Goal: Transaction & Acquisition: Purchase product/service

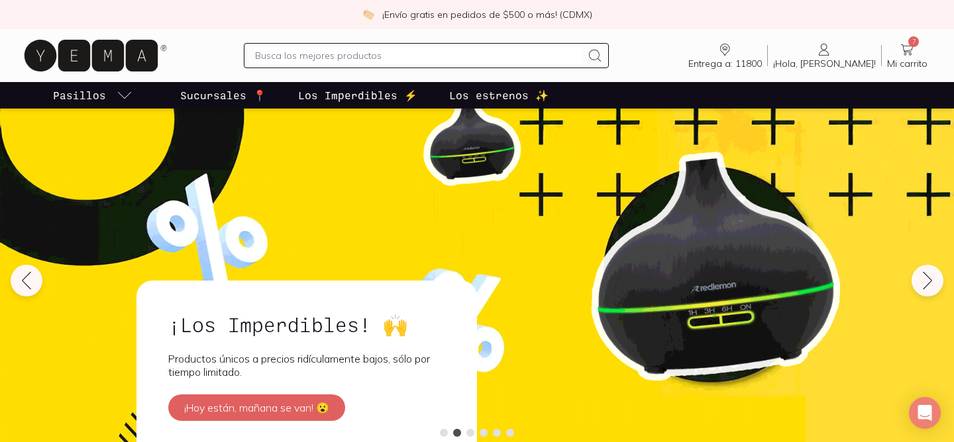
click at [425, 52] on input "text" at bounding box center [418, 56] width 326 height 16
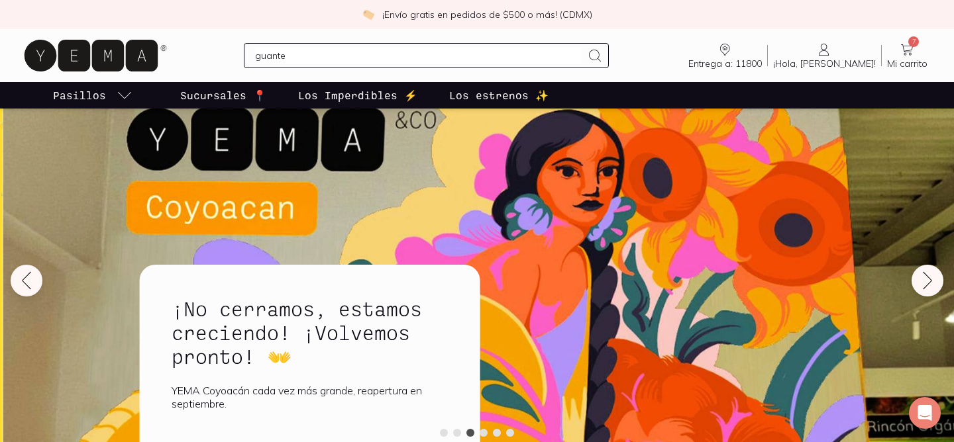
type input "guantes"
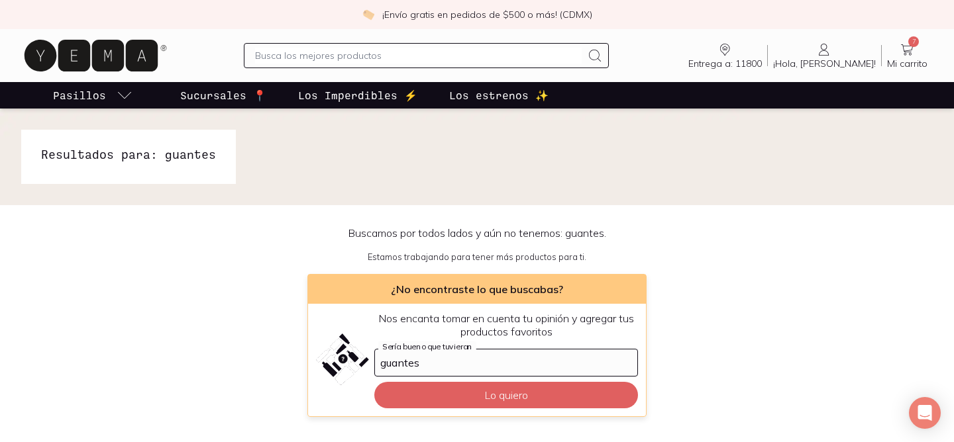
click at [397, 61] on input "text" at bounding box center [418, 56] width 326 height 16
type input "esponjas"
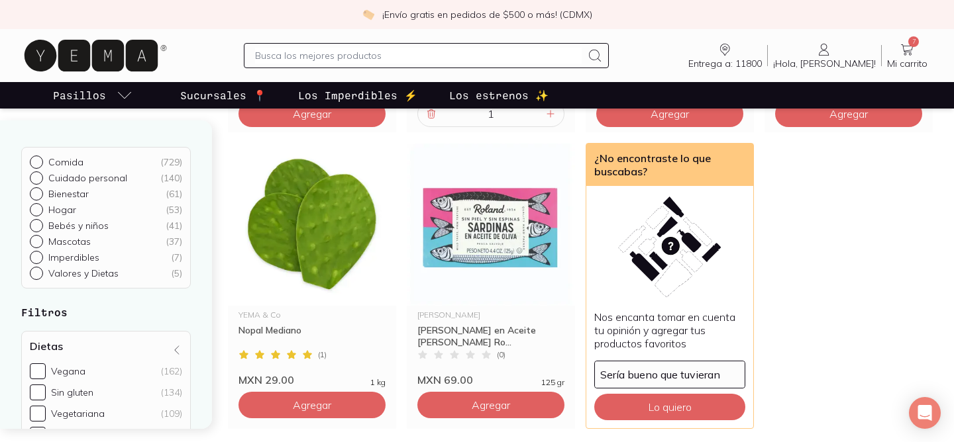
scroll to position [984, 0]
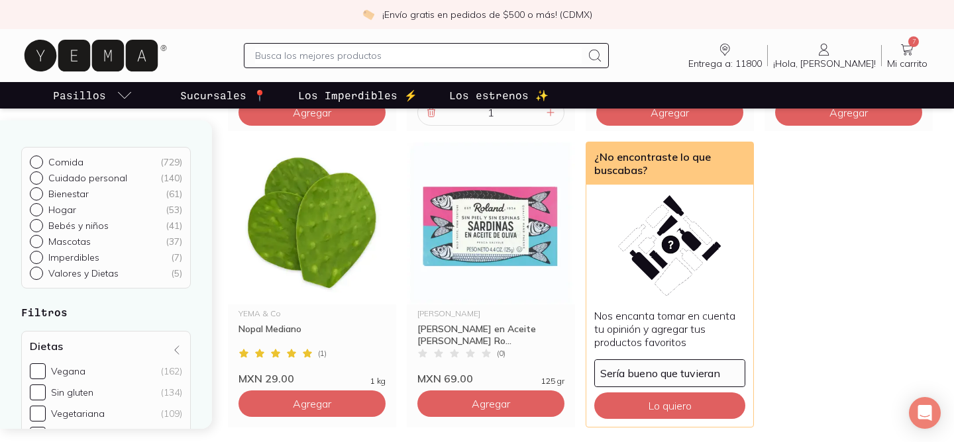
click at [904, 45] on icon at bounding box center [907, 50] width 16 height 16
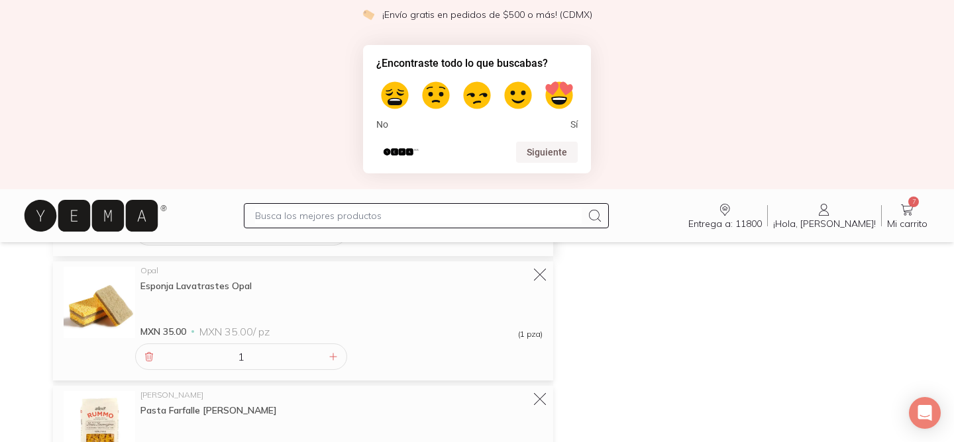
scroll to position [511, 0]
click at [146, 352] on icon at bounding box center [149, 355] width 11 height 11
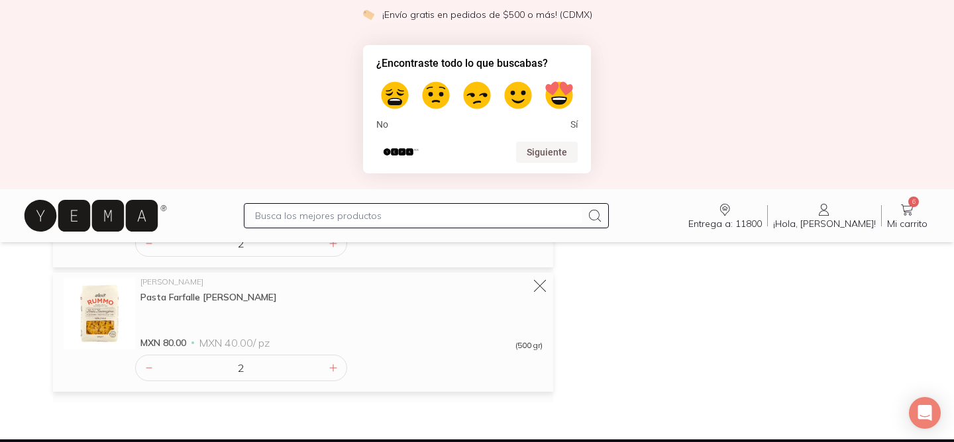
scroll to position [514, 0]
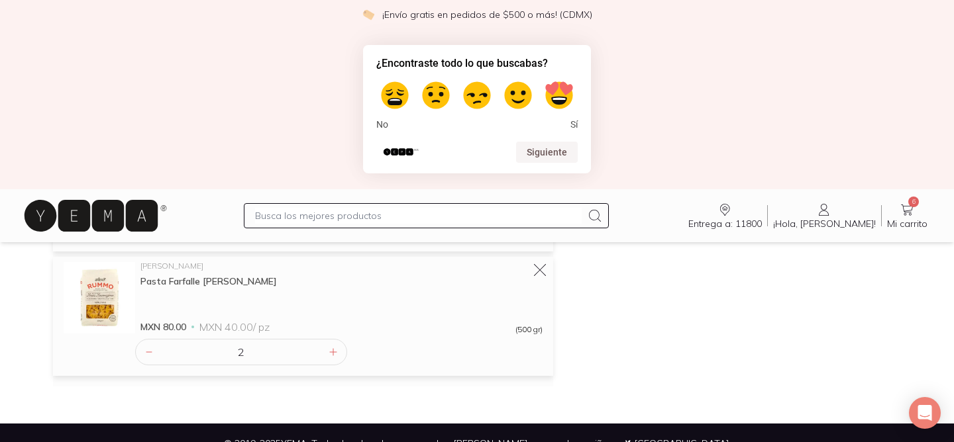
click at [349, 214] on input "text" at bounding box center [418, 216] width 326 height 16
type input "yogurt"
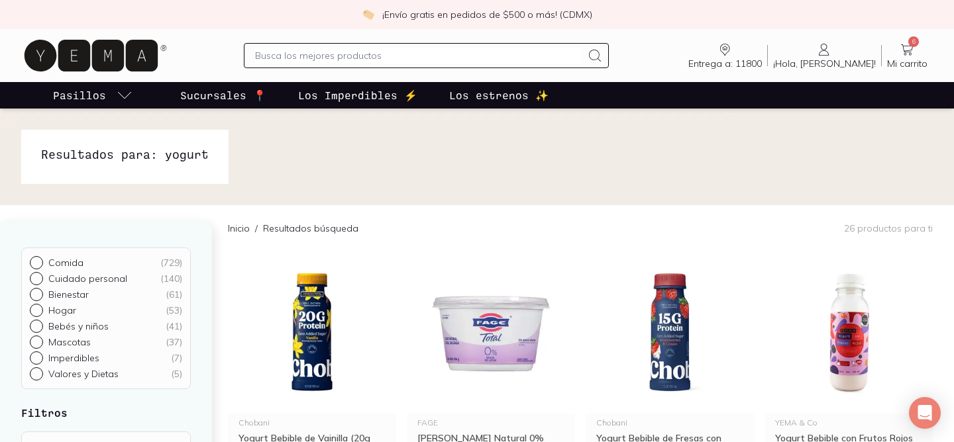
click at [351, 54] on input "text" at bounding box center [418, 56] width 326 height 16
type input "leche"
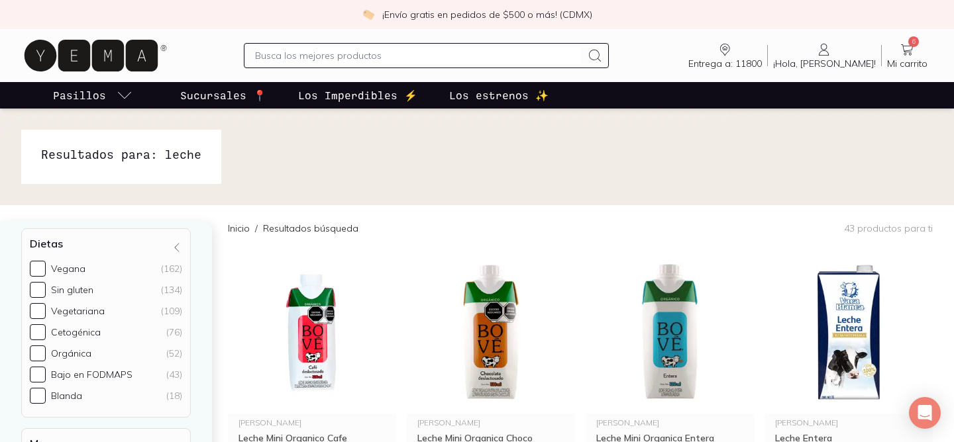
scroll to position [319, 0]
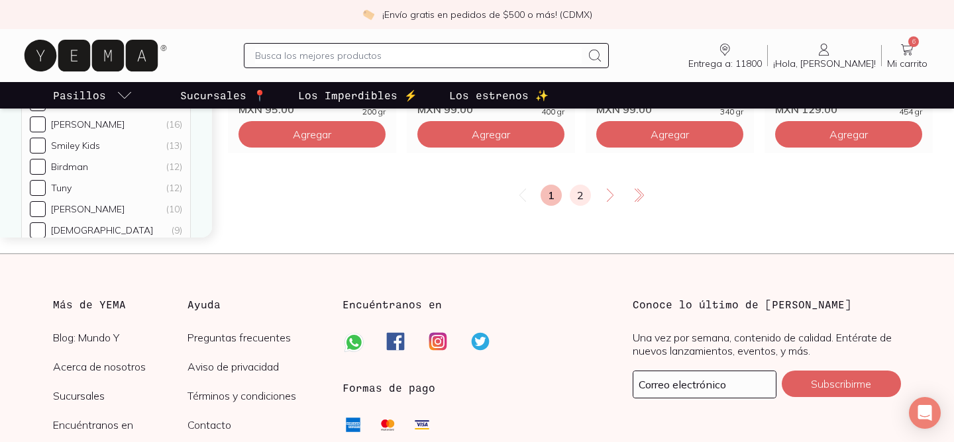
click at [576, 199] on link "2" at bounding box center [580, 195] width 21 height 21
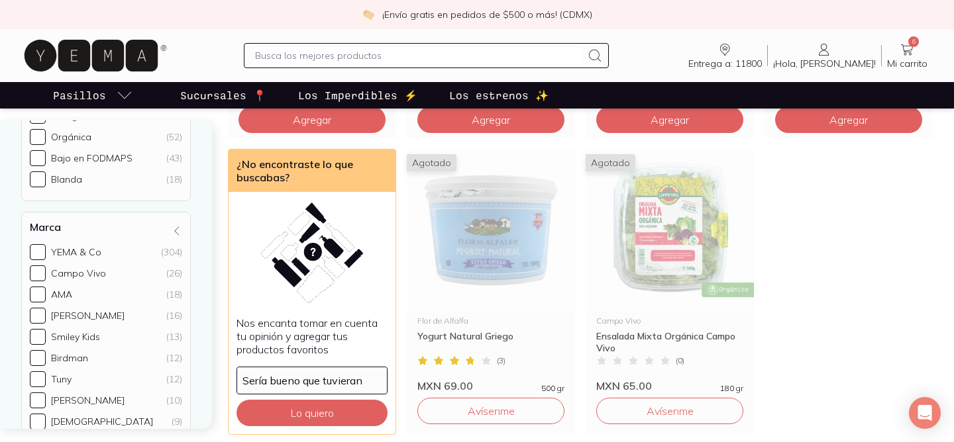
scroll to position [686, 0]
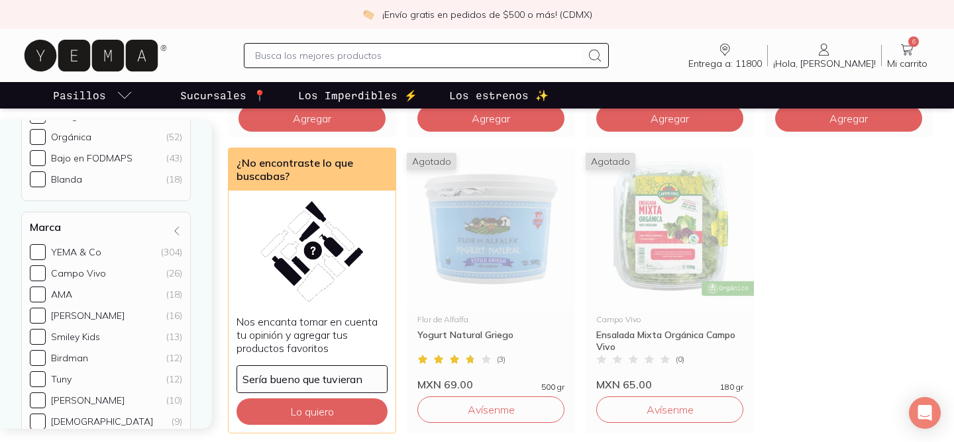
click at [470, 53] on input "text" at bounding box center [418, 56] width 326 height 16
type input "notco"
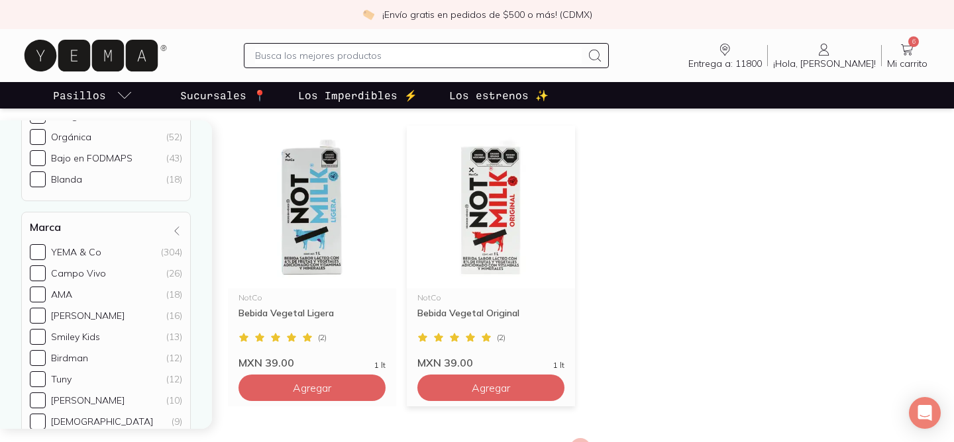
scroll to position [128, 0]
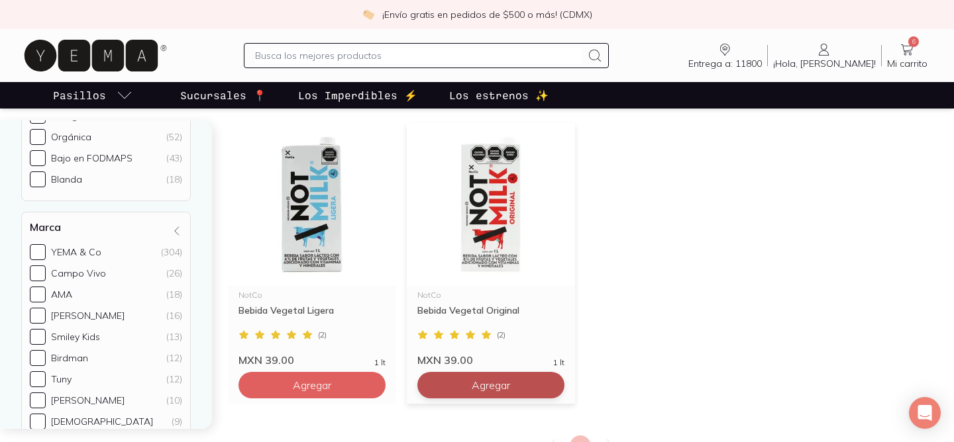
click at [386, 384] on button "Agregar" at bounding box center [311, 385] width 147 height 26
click at [556, 389] on div at bounding box center [550, 386] width 16 height 16
type input "2"
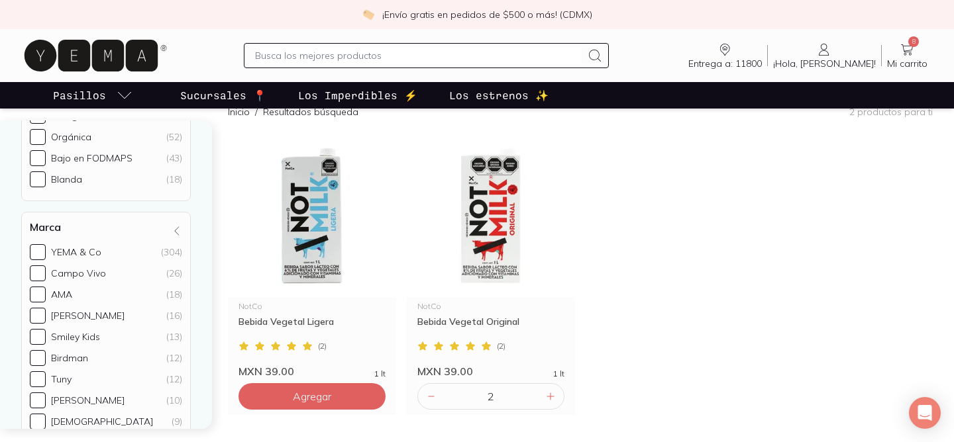
scroll to position [0, 0]
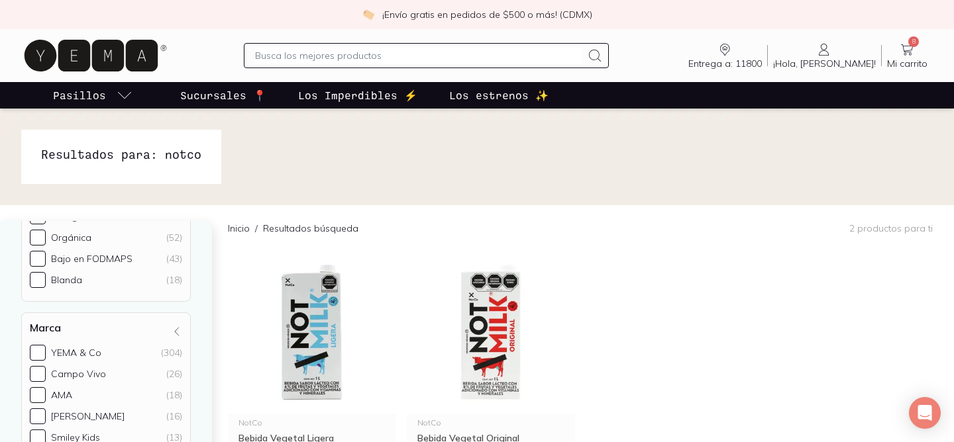
click at [360, 58] on input "text" at bounding box center [418, 56] width 326 height 16
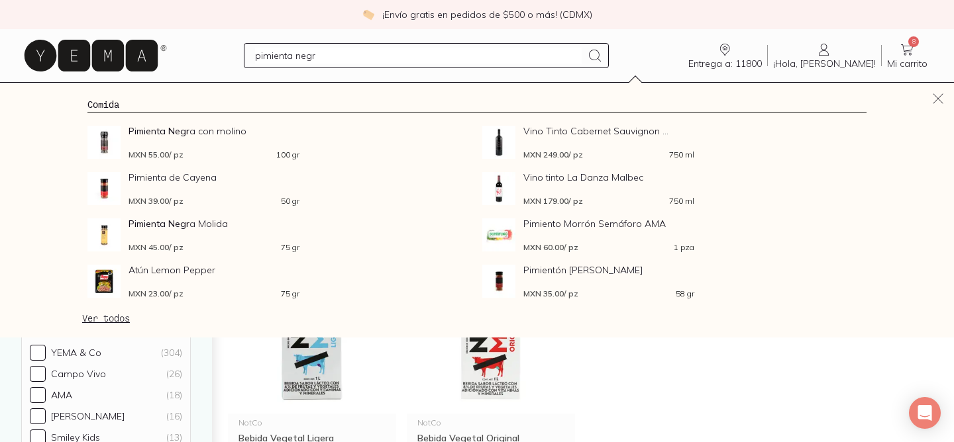
type input "pimienta negra"
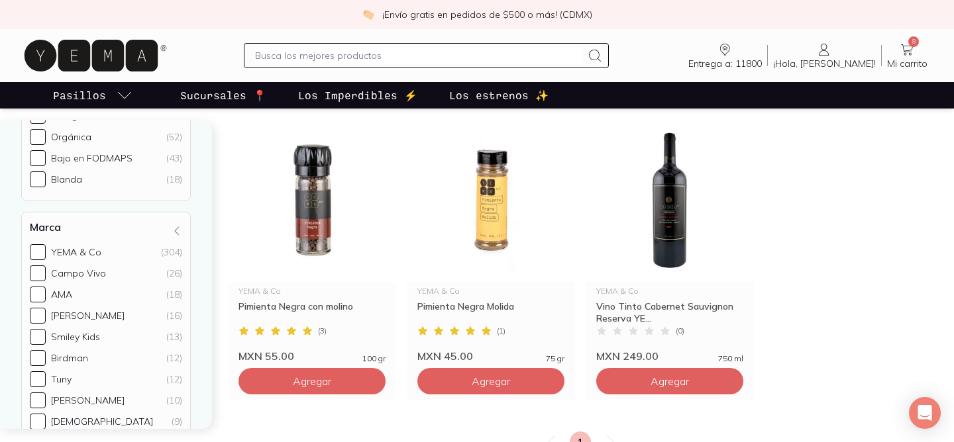
scroll to position [132, 0]
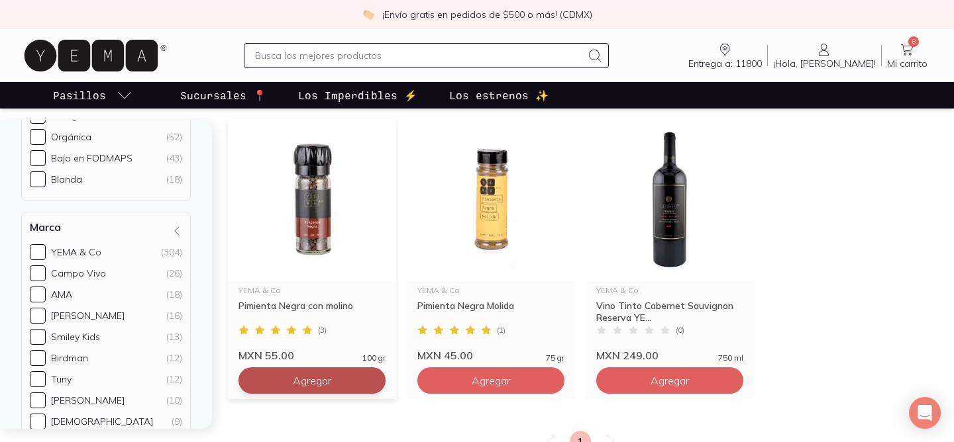
click at [322, 377] on span "Agregar" at bounding box center [312, 380] width 38 height 13
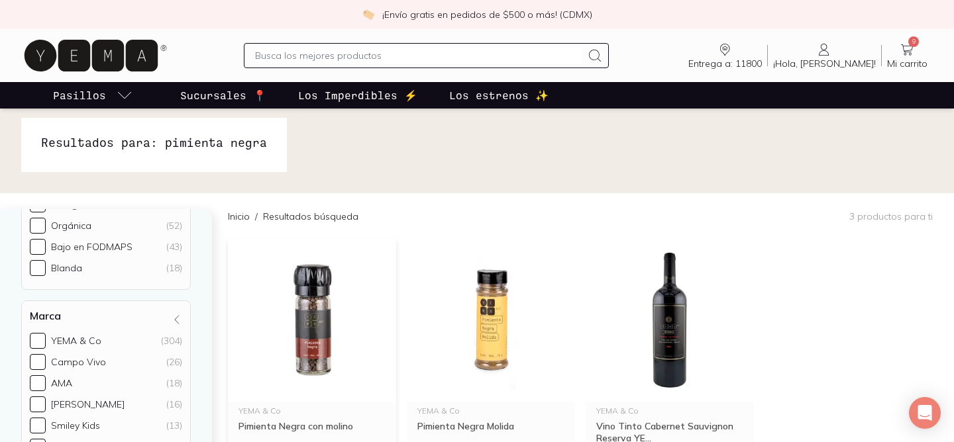
scroll to position [0, 0]
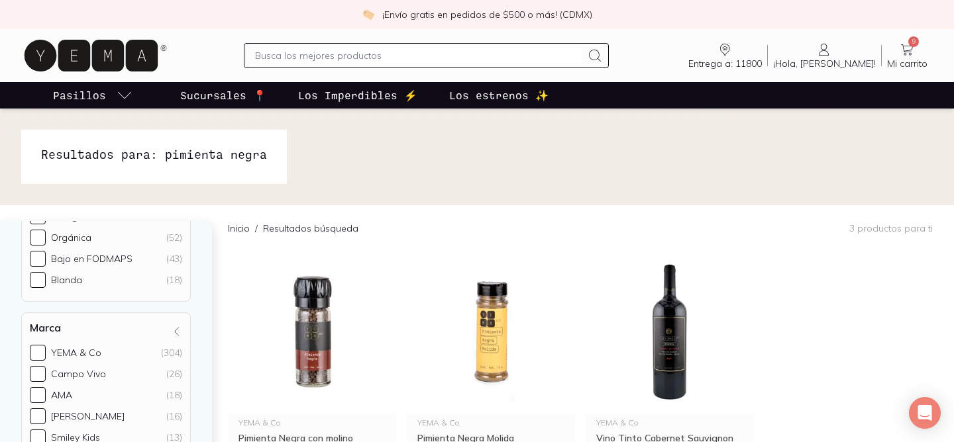
click at [372, 63] on input "text" at bounding box center [418, 56] width 326 height 16
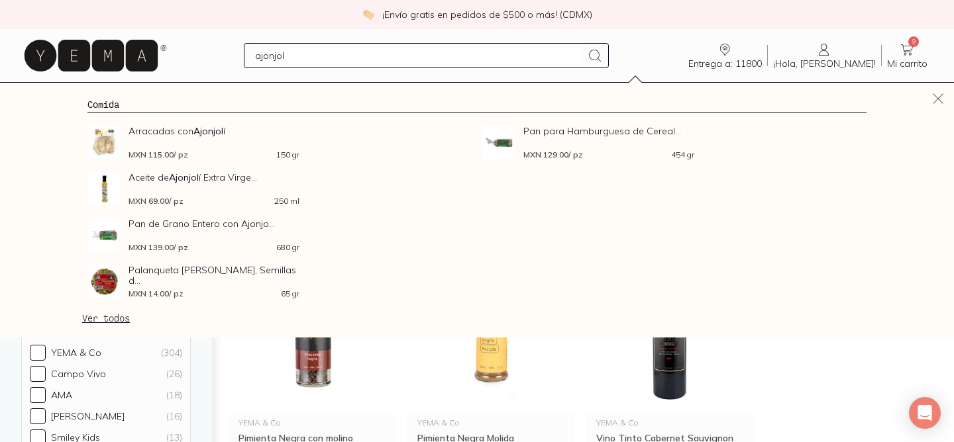
type input "ajonjoli"
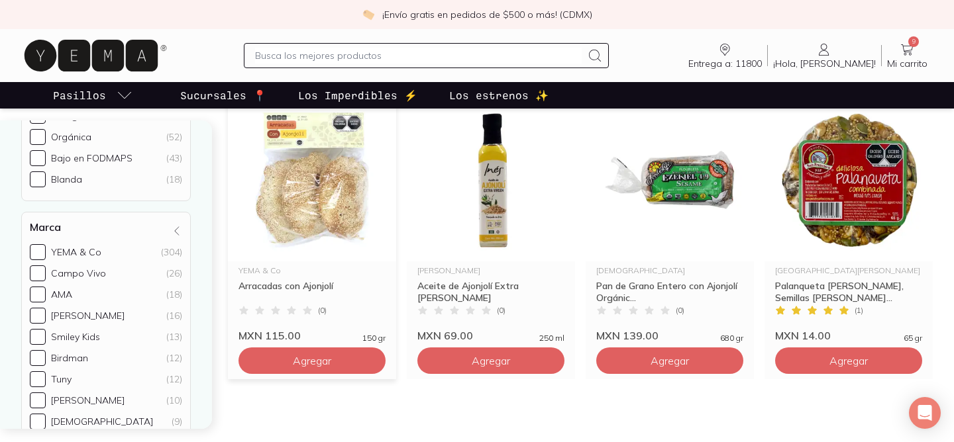
scroll to position [150, 0]
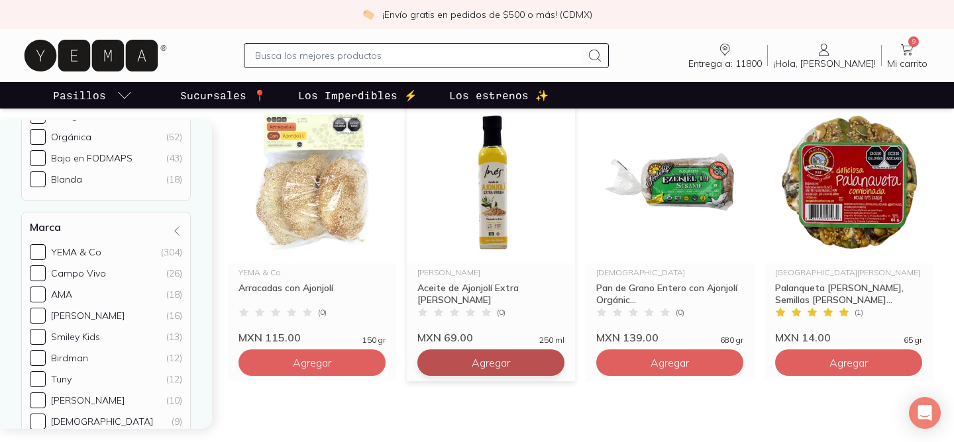
click at [331, 362] on span "Agregar" at bounding box center [312, 362] width 38 height 13
click at [398, 56] on input "text" at bounding box center [418, 56] width 326 height 16
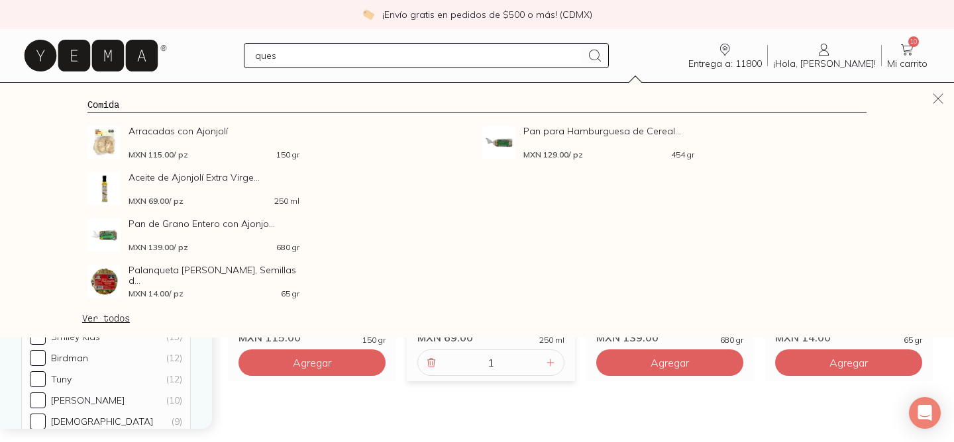
type input "queso"
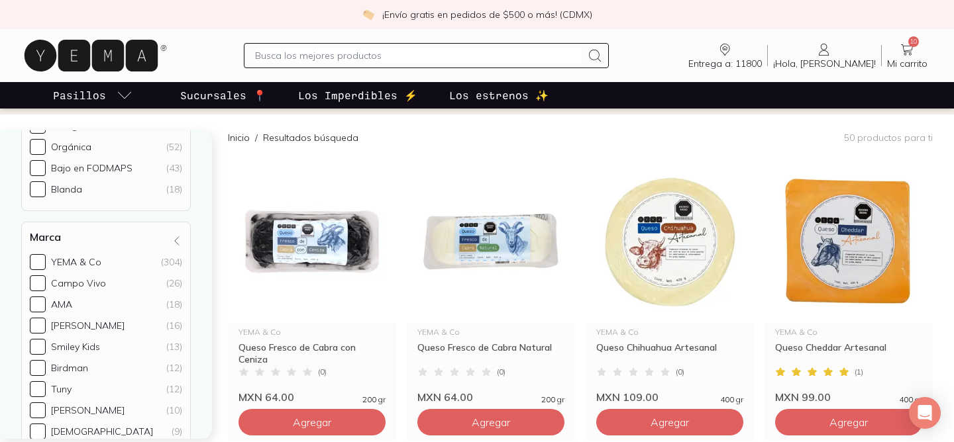
scroll to position [88, 0]
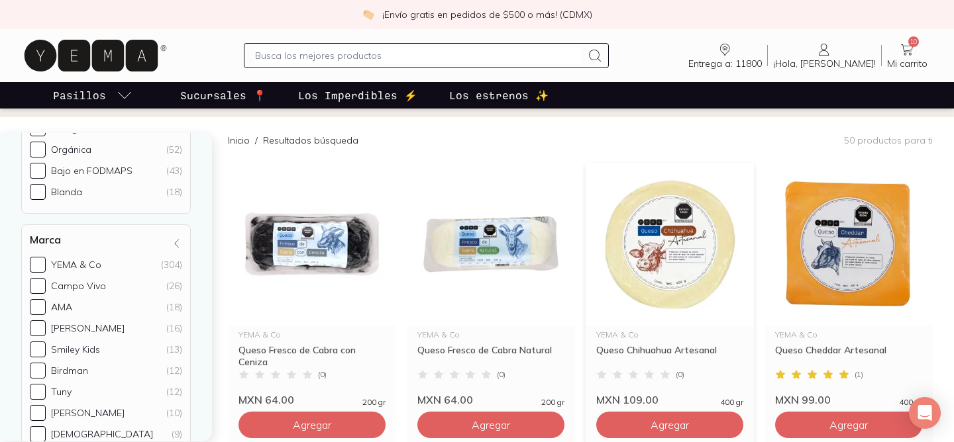
click at [665, 231] on img at bounding box center [670, 244] width 168 height 163
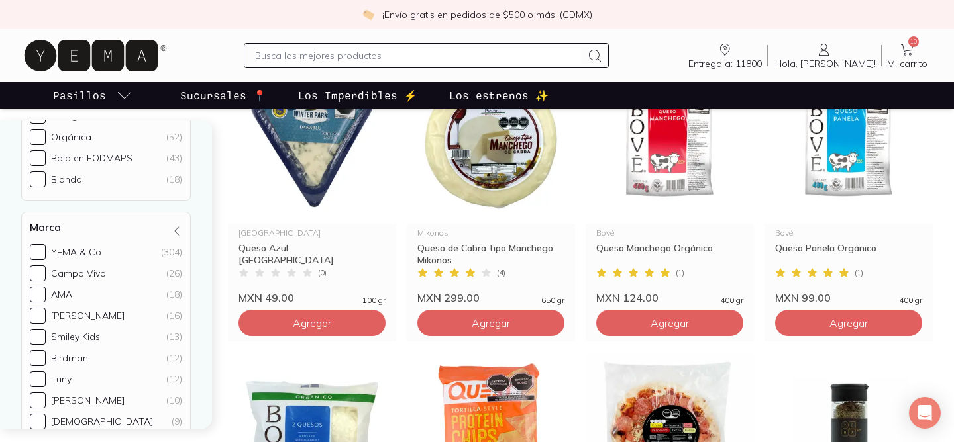
scroll to position [776, 0]
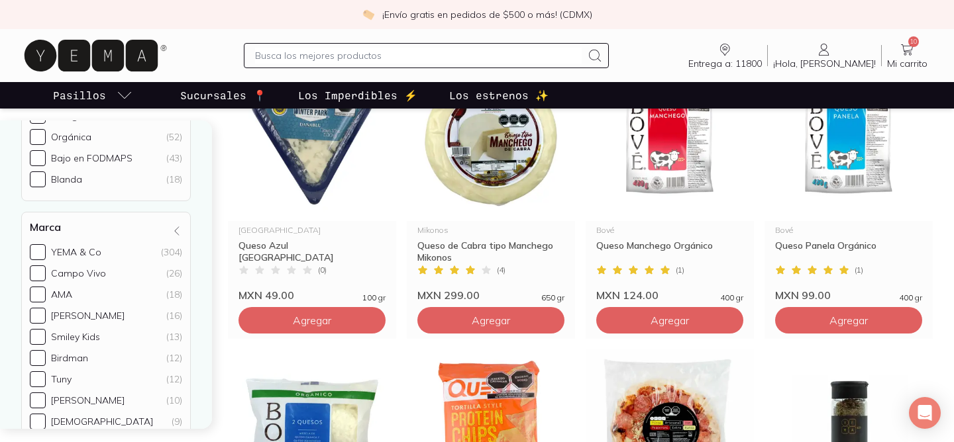
click at [903, 58] on span "Mi carrito" at bounding box center [907, 64] width 40 height 12
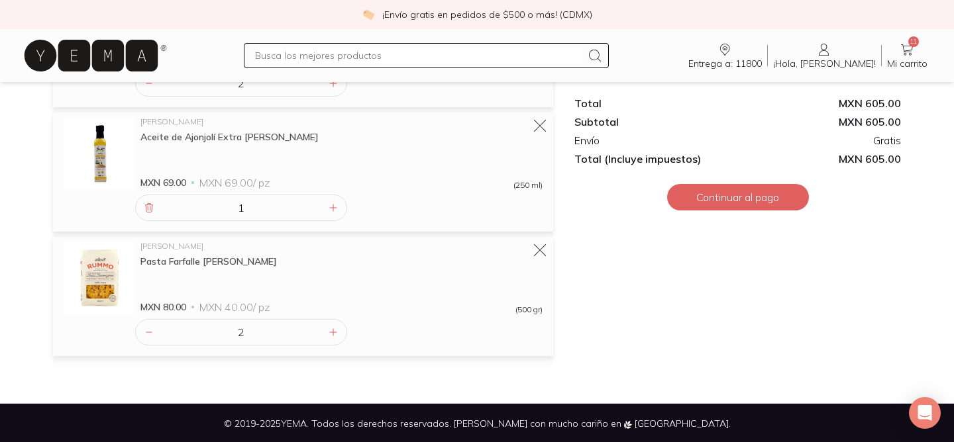
scroll to position [873, 0]
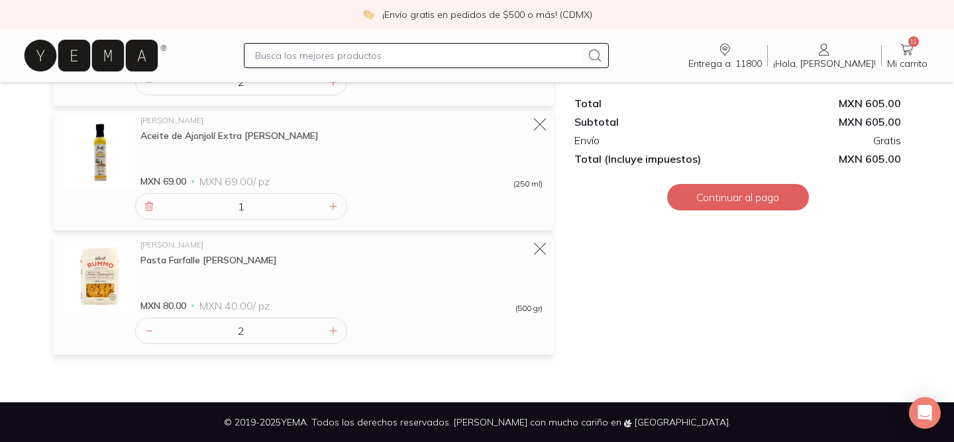
click at [393, 50] on input "text" at bounding box center [418, 56] width 326 height 16
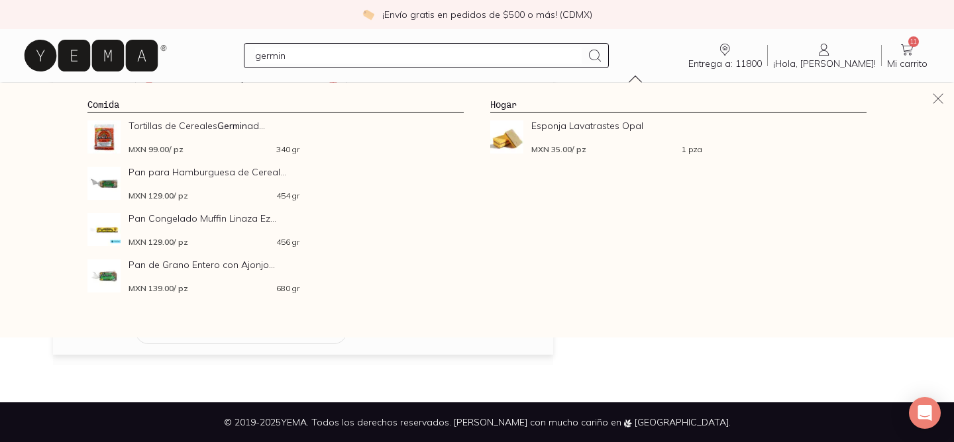
type input "germina"
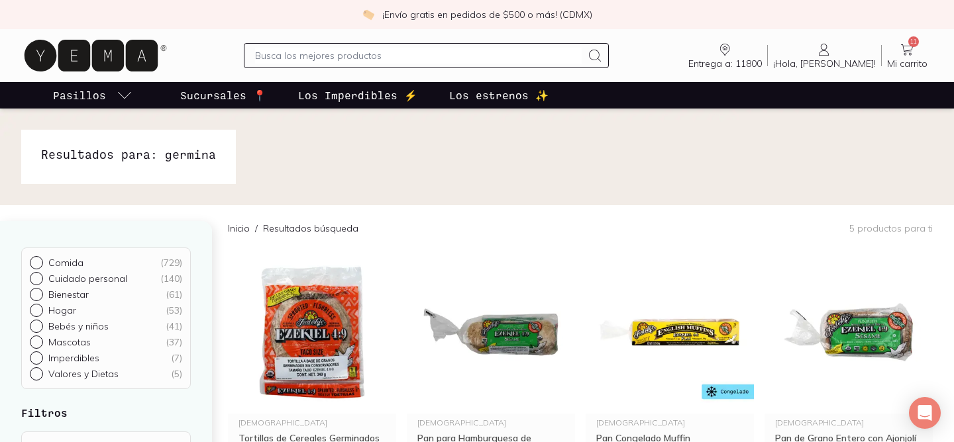
click at [340, 44] on div at bounding box center [426, 55] width 364 height 25
click at [339, 66] on div at bounding box center [426, 55] width 364 height 25
click at [339, 56] on input "text" at bounding box center [418, 56] width 326 height 16
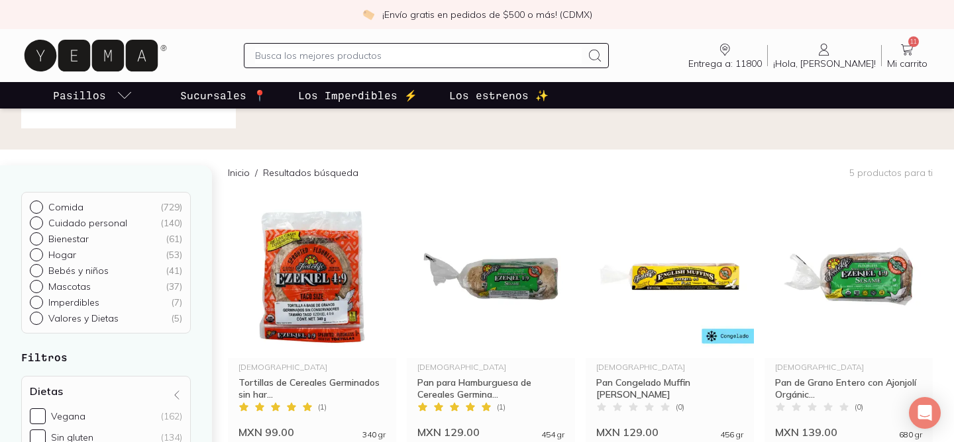
scroll to position [65, 0]
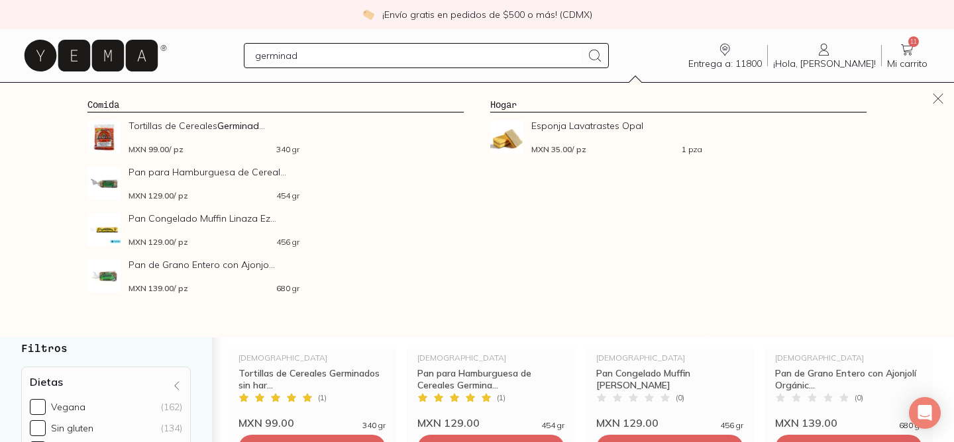
type input "germinado"
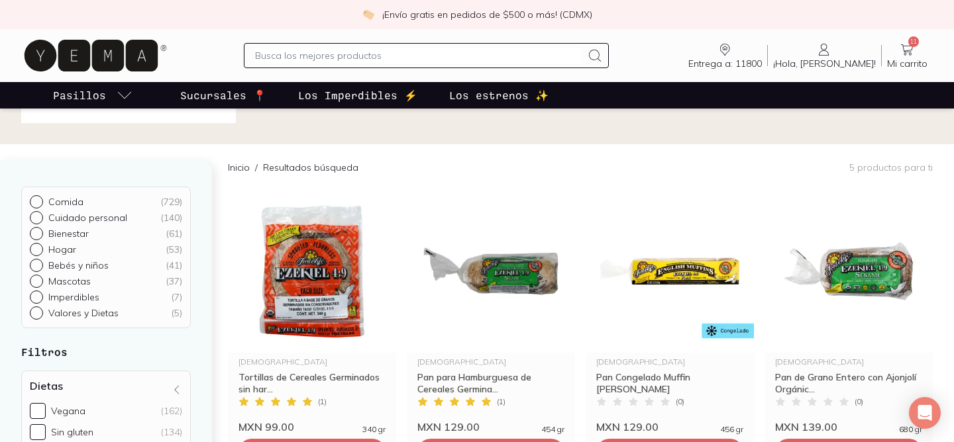
scroll to position [0, 0]
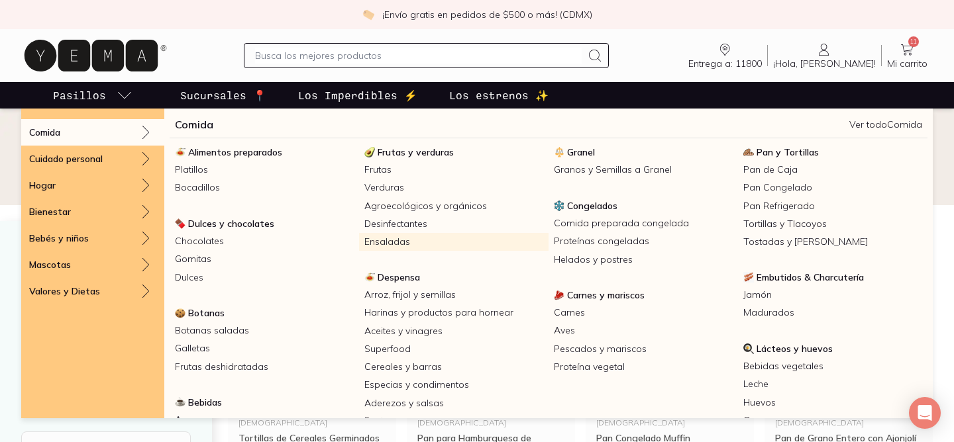
click at [395, 244] on link "Ensaladas" at bounding box center [453, 242] width 189 height 18
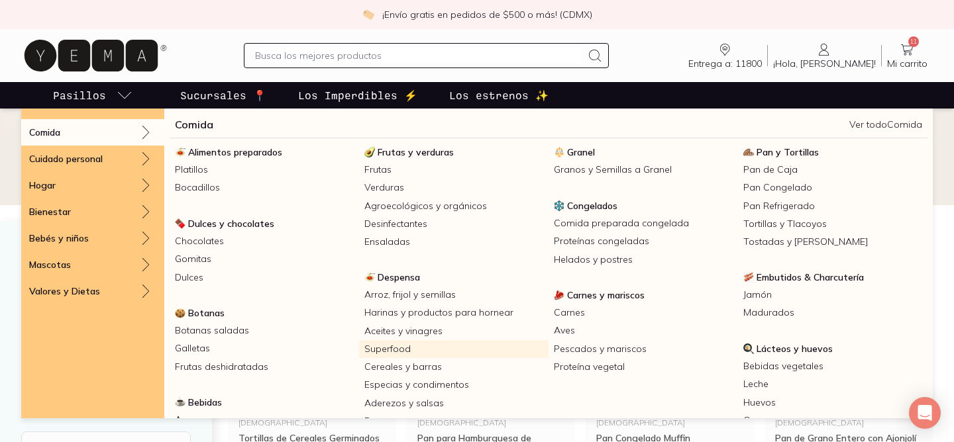
click at [395, 350] on link "Superfood" at bounding box center [453, 349] width 189 height 18
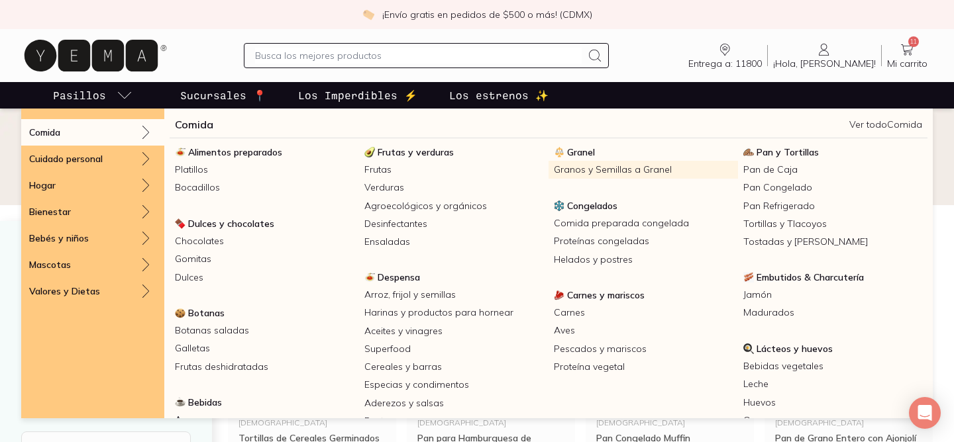
click at [595, 168] on link "Granos y Semillas a Granel" at bounding box center [642, 170] width 189 height 18
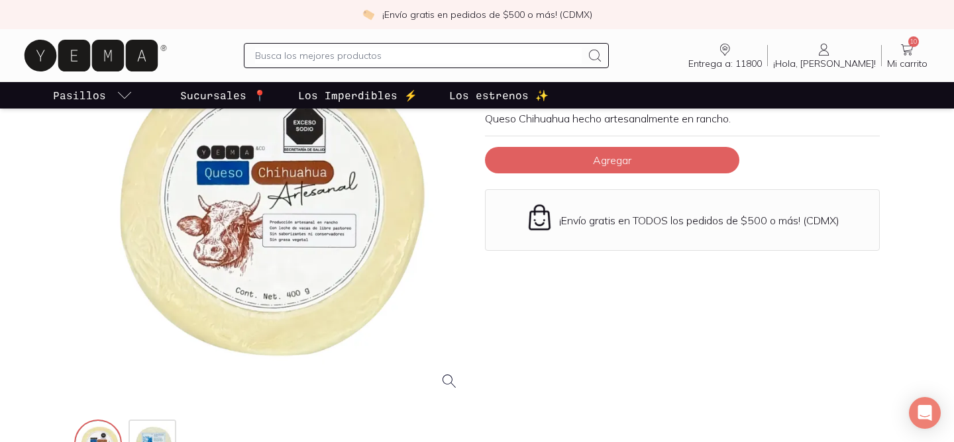
scroll to position [136, 0]
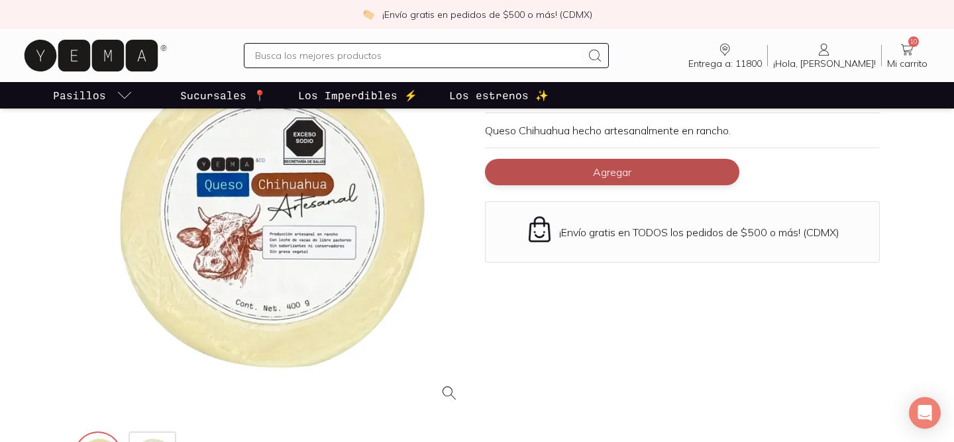
click at [600, 169] on span "Agregar" at bounding box center [612, 172] width 38 height 13
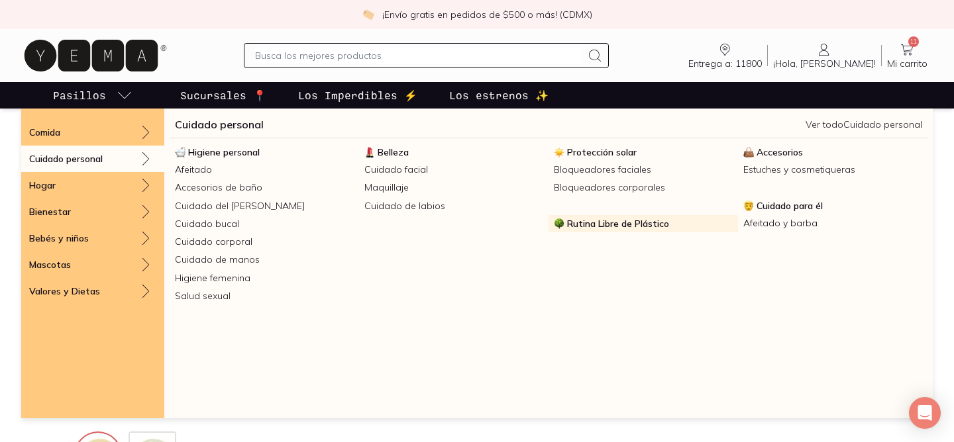
click at [613, 225] on span "Rutina Libre de Plástico" at bounding box center [618, 224] width 102 height 12
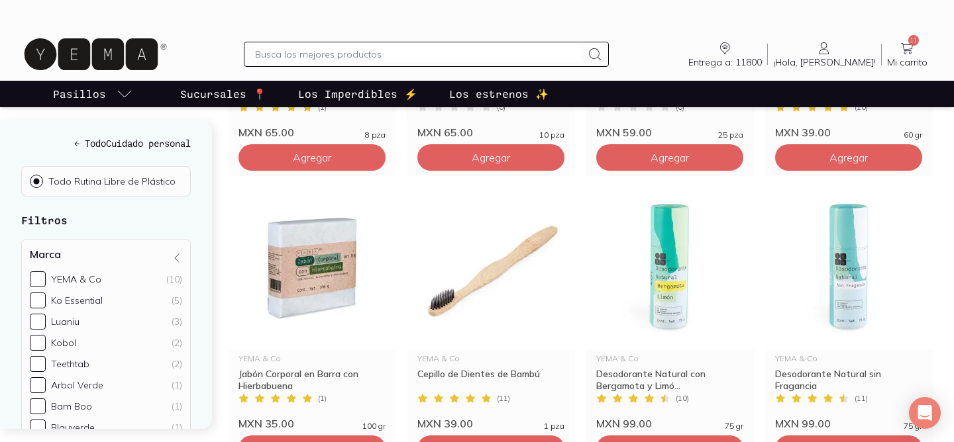
scroll to position [1853, 0]
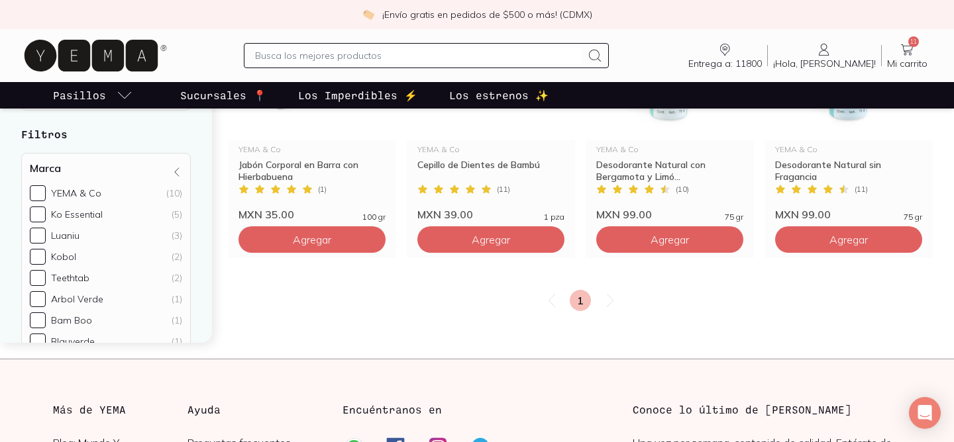
click at [346, 40] on div "Entrega a: 11800 11800 Buscar Buscar ¡Hola, Camila! Camila 11 Mi carrito Carrito" at bounding box center [476, 55] width 911 height 42
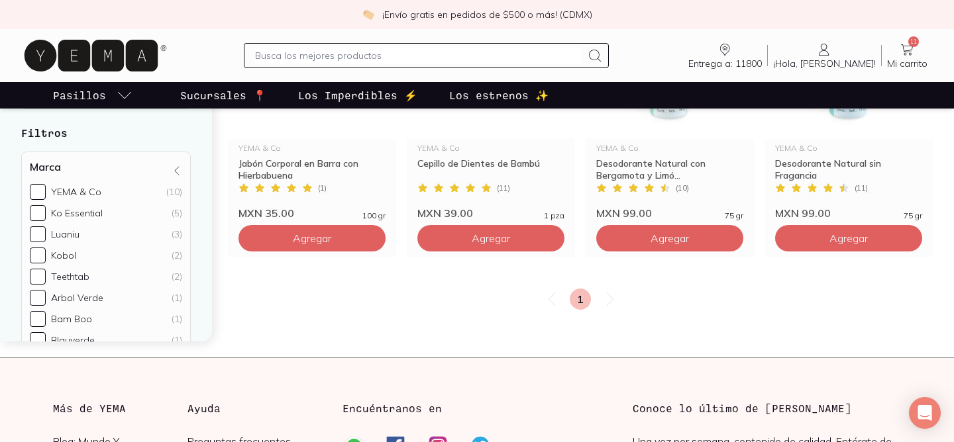
click at [348, 52] on input "text" at bounding box center [418, 56] width 326 height 16
type input "pasta dental"
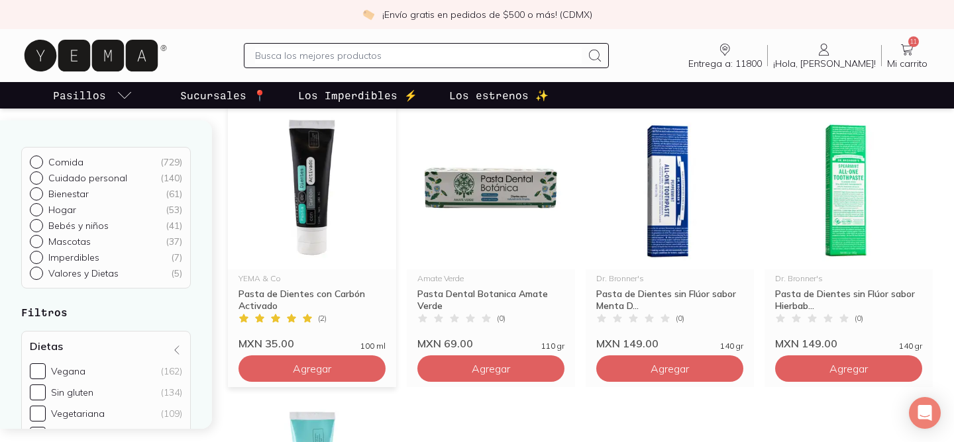
scroll to position [156, 0]
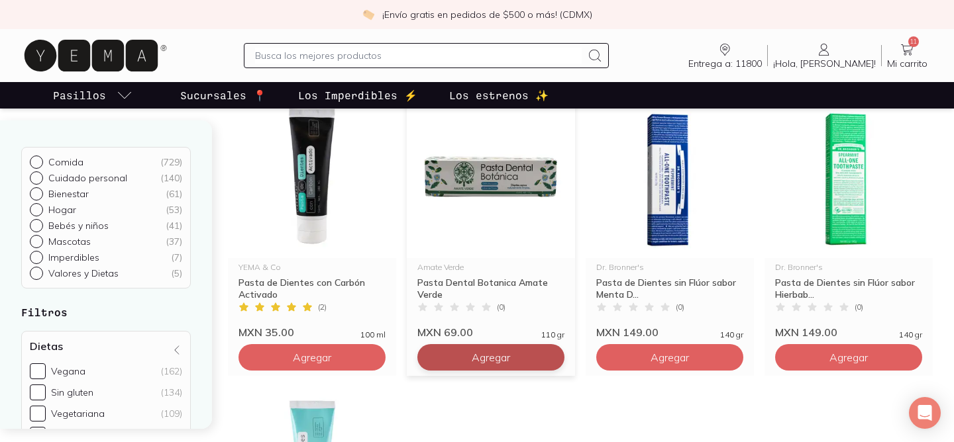
click at [386, 362] on button "Agregar" at bounding box center [311, 357] width 147 height 26
click at [549, 362] on icon at bounding box center [550, 357] width 11 height 11
type input "2"
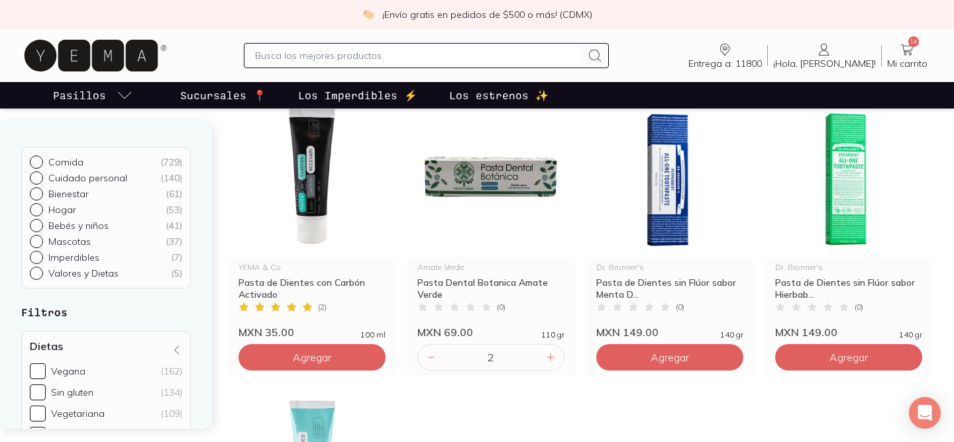
click at [353, 57] on input "text" at bounding box center [418, 56] width 326 height 16
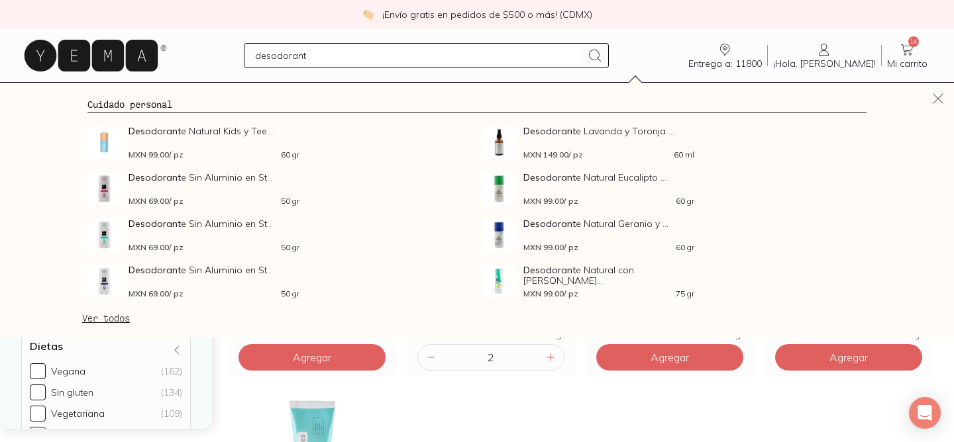
type input "desodorante"
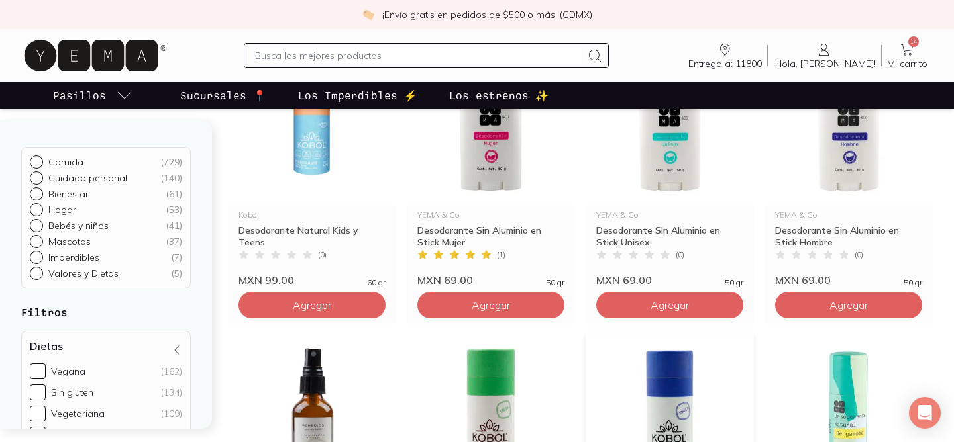
scroll to position [198, 0]
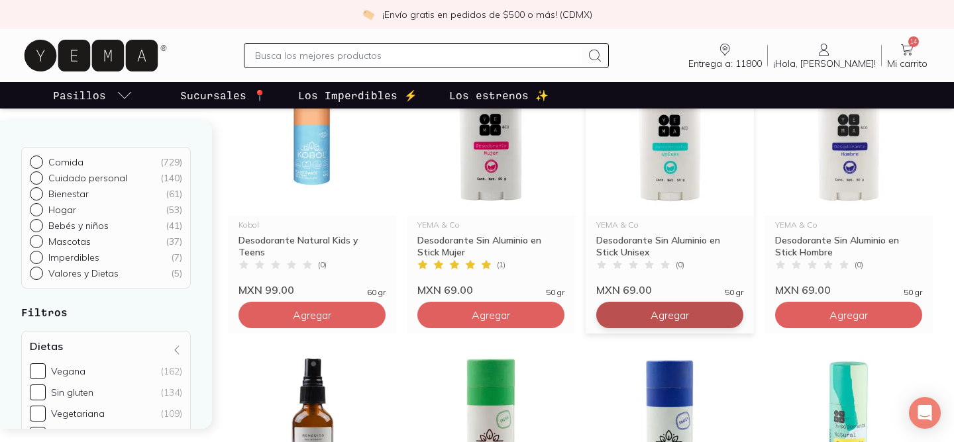
click at [331, 312] on span "Agregar" at bounding box center [312, 315] width 38 height 13
click at [372, 60] on input "text" at bounding box center [418, 56] width 326 height 16
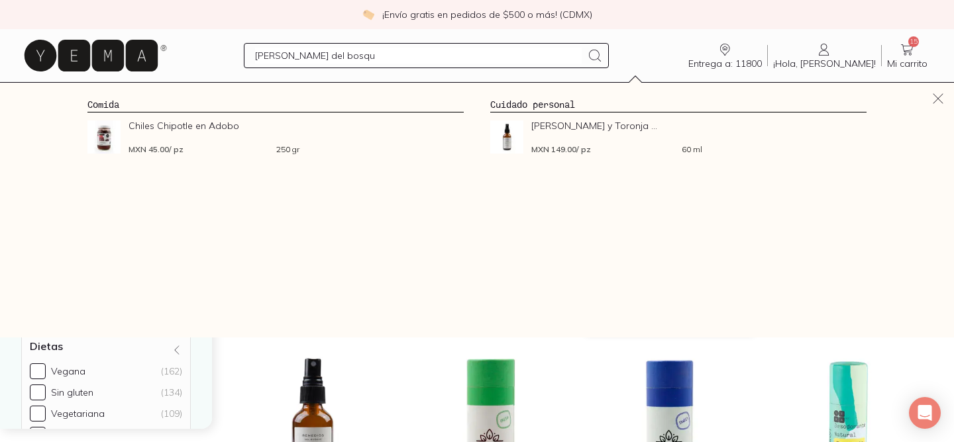
type input "remedios del bosque"
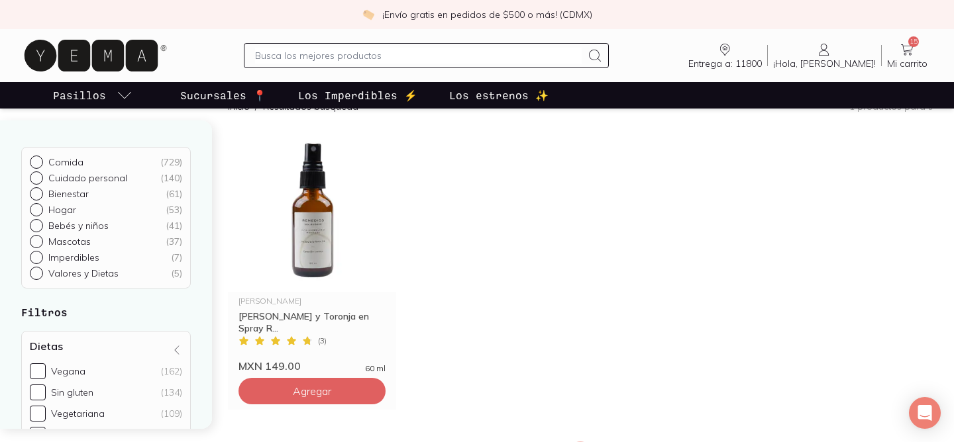
scroll to position [125, 0]
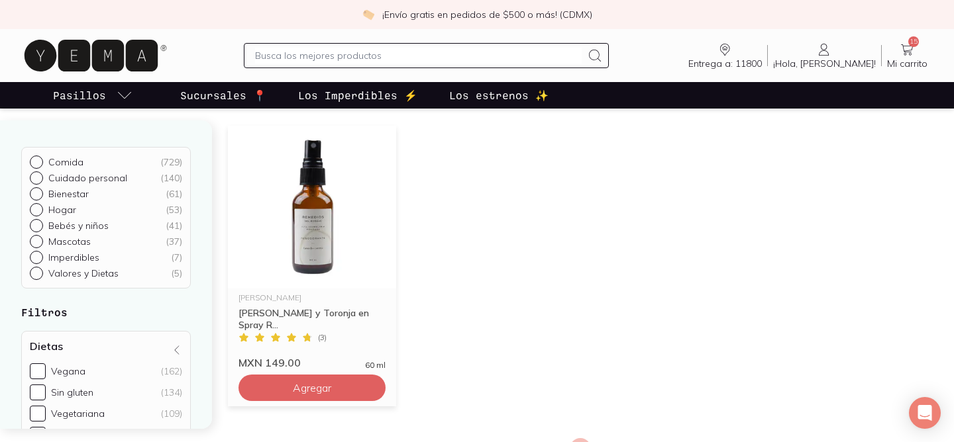
click at [318, 237] on img at bounding box center [312, 207] width 168 height 163
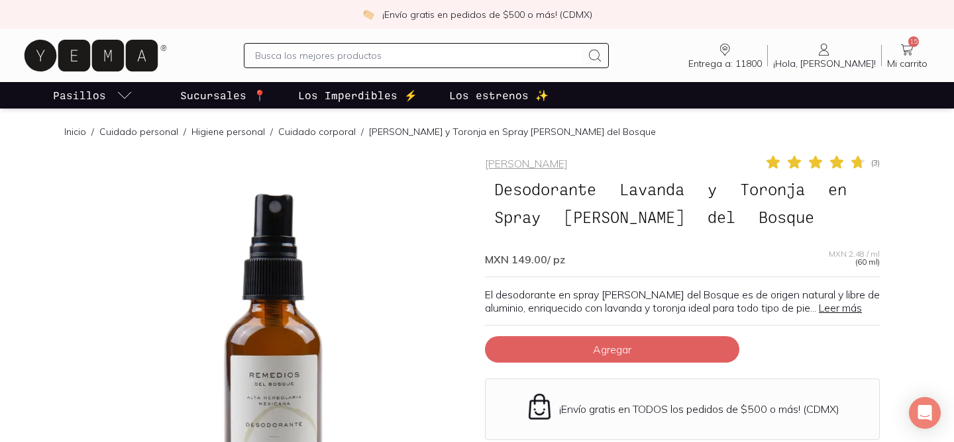
click at [862, 311] on link "Leer más" at bounding box center [840, 307] width 43 height 13
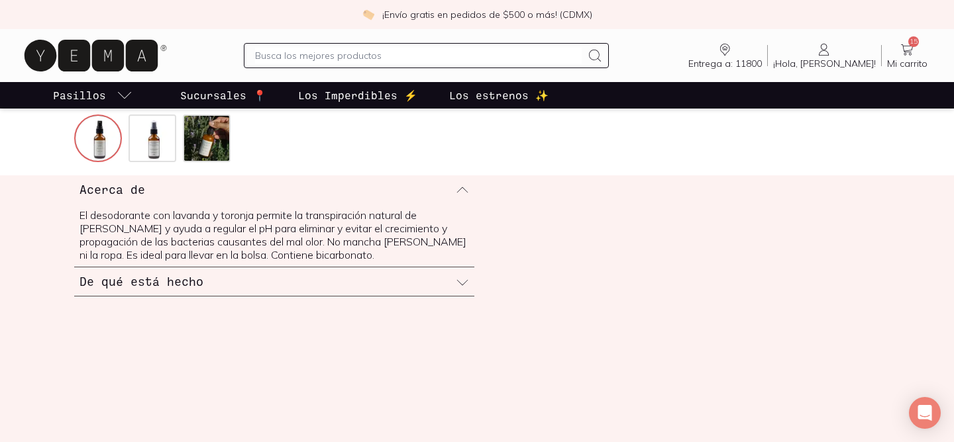
scroll to position [455, 0]
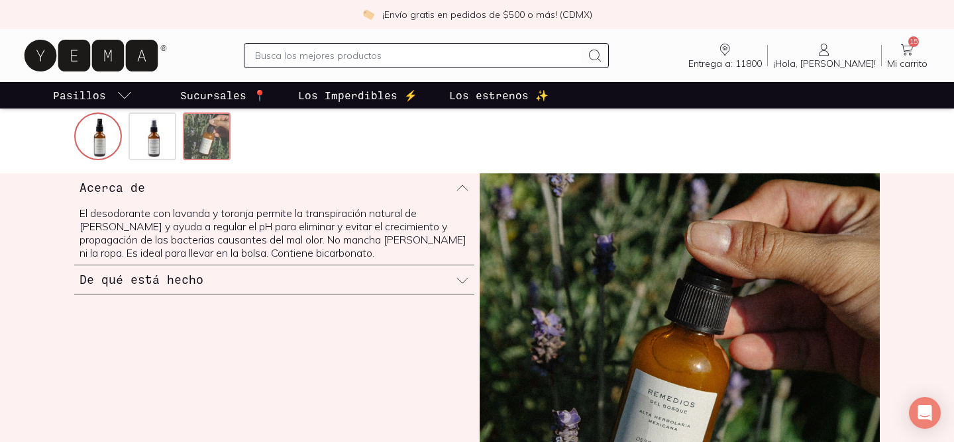
click at [203, 139] on img at bounding box center [208, 138] width 48 height 48
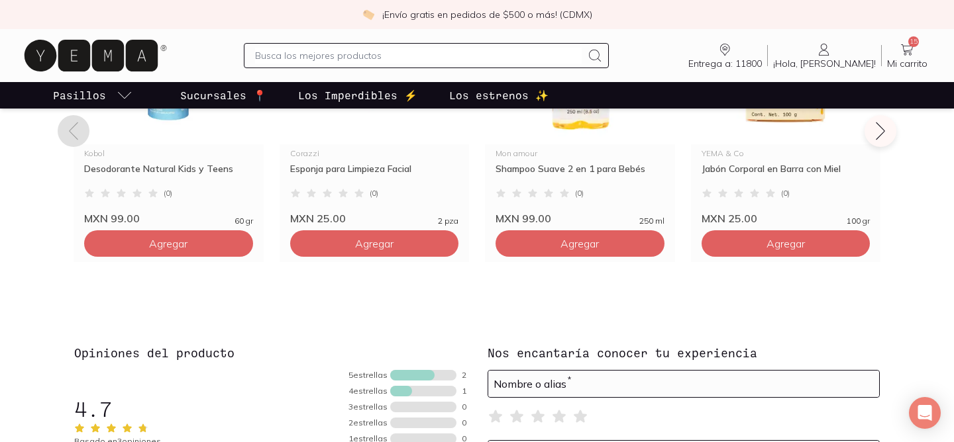
scroll to position [1137, 0]
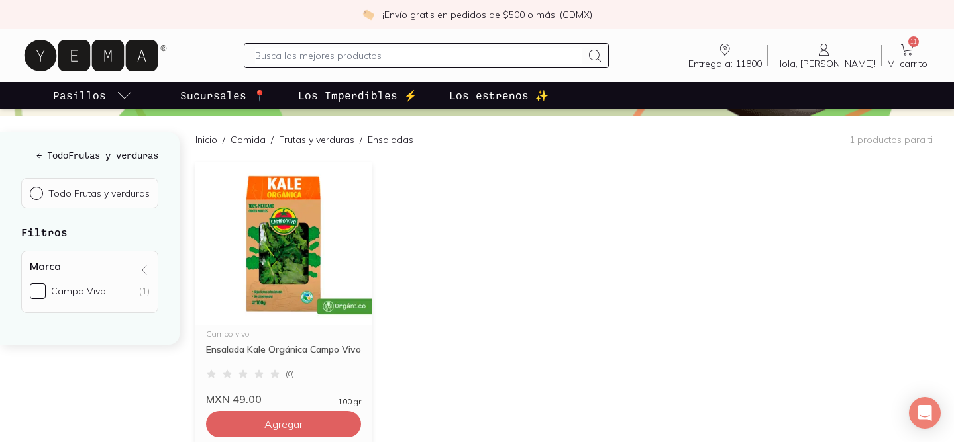
scroll to position [118, 0]
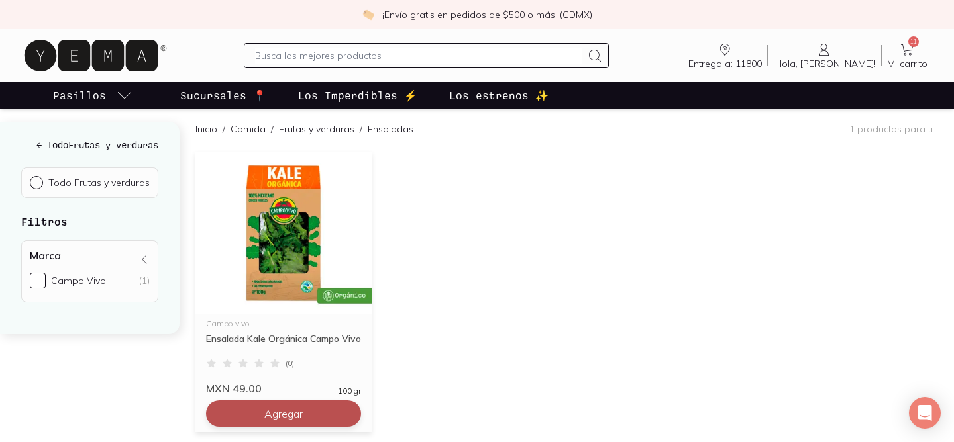
click at [277, 415] on span "Agregar" at bounding box center [283, 413] width 38 height 13
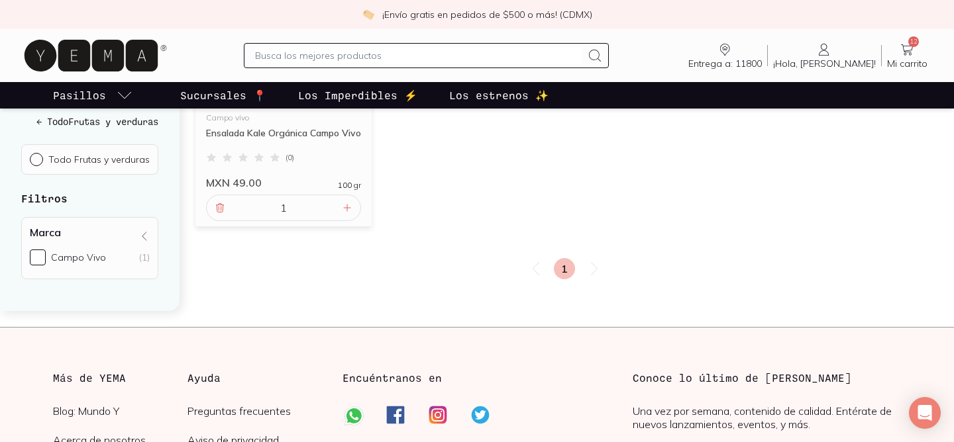
scroll to position [326, 0]
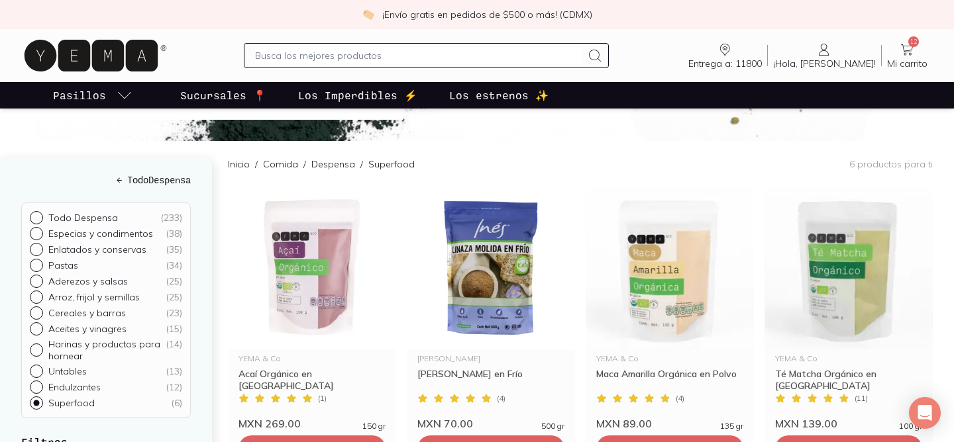
scroll to position [77, 0]
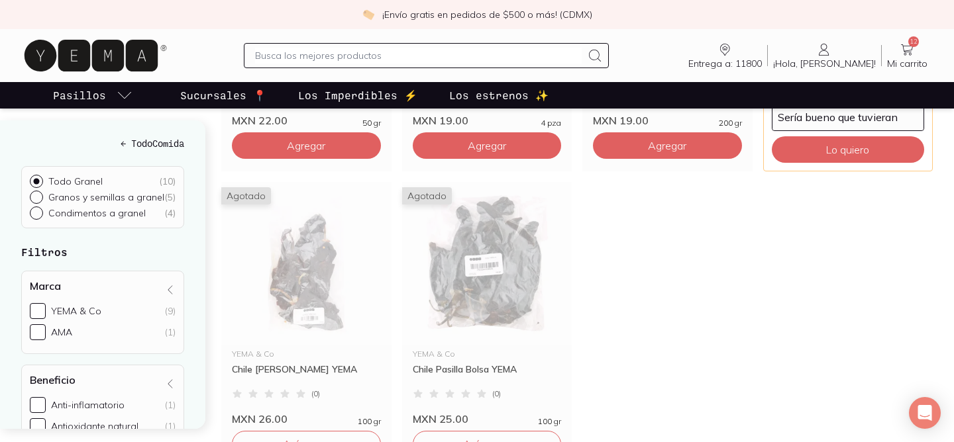
scroll to position [716, 0]
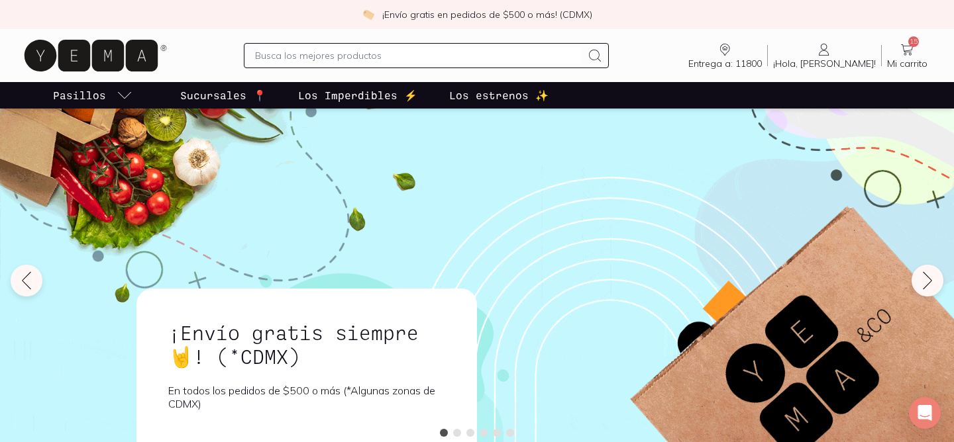
click at [904, 50] on icon at bounding box center [907, 49] width 12 height 11
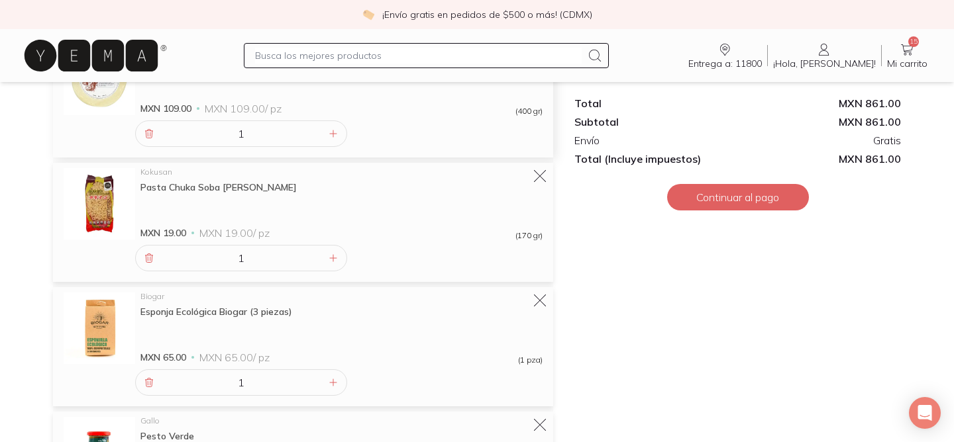
scroll to position [452, 0]
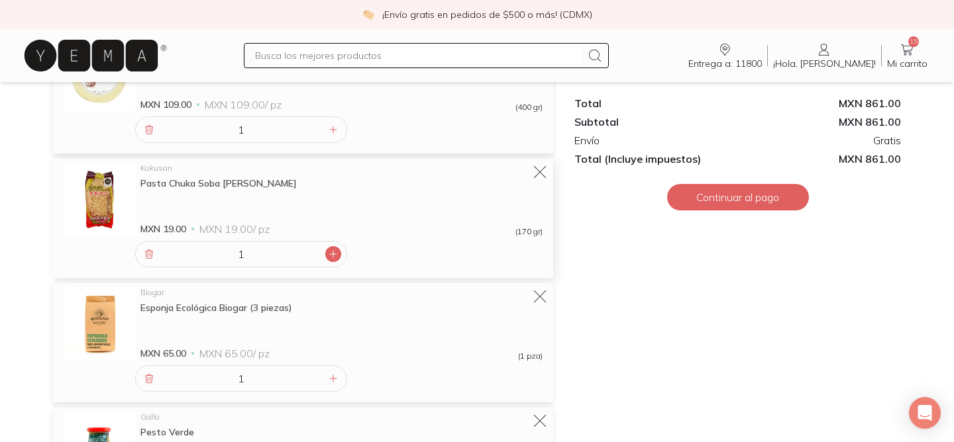
click at [333, 256] on icon at bounding box center [333, 254] width 11 height 11
type input "2"
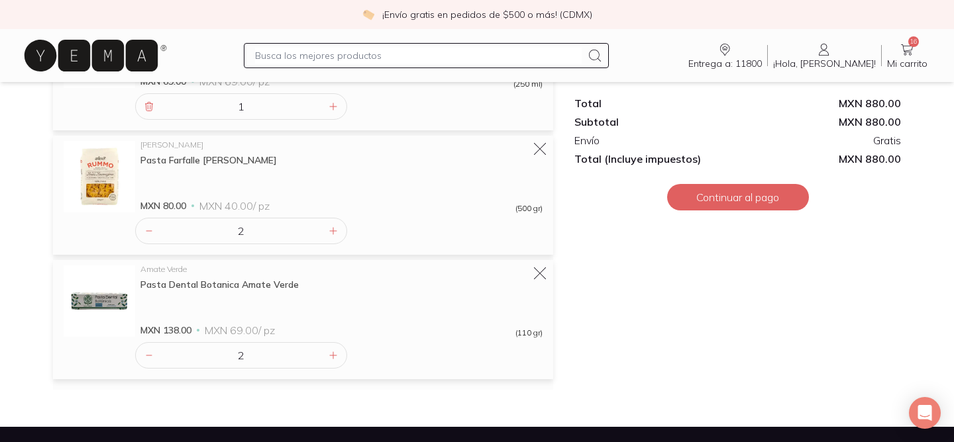
scroll to position [1226, 0]
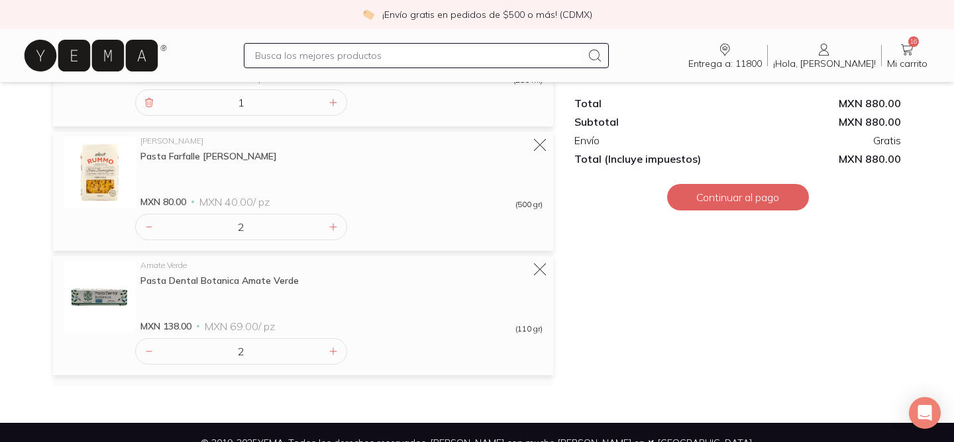
click at [309, 46] on div at bounding box center [426, 55] width 364 height 25
click at [309, 53] on input "text" at bounding box center [418, 56] width 326 height 16
type input "anjojli"
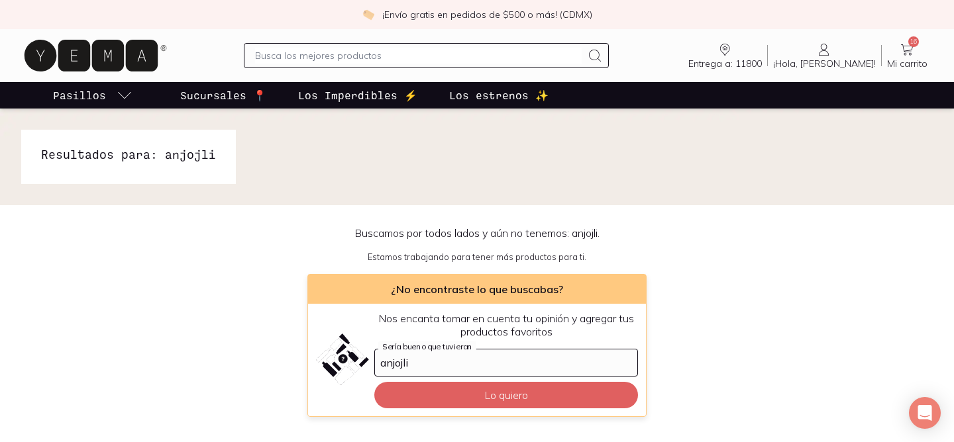
click at [328, 32] on div "Entrega a: 11800 11800 Buscar Buscar ¡Hola, Camila! Camila 16 Mi carrito Carrito" at bounding box center [477, 55] width 954 height 53
click at [328, 77] on div "Entrega a: 11800 11800 Buscar Buscar ¡Hola, Camila! Camila 16 Mi carrito Carrito" at bounding box center [477, 55] width 954 height 53
click at [338, 50] on input "text" at bounding box center [418, 56] width 326 height 16
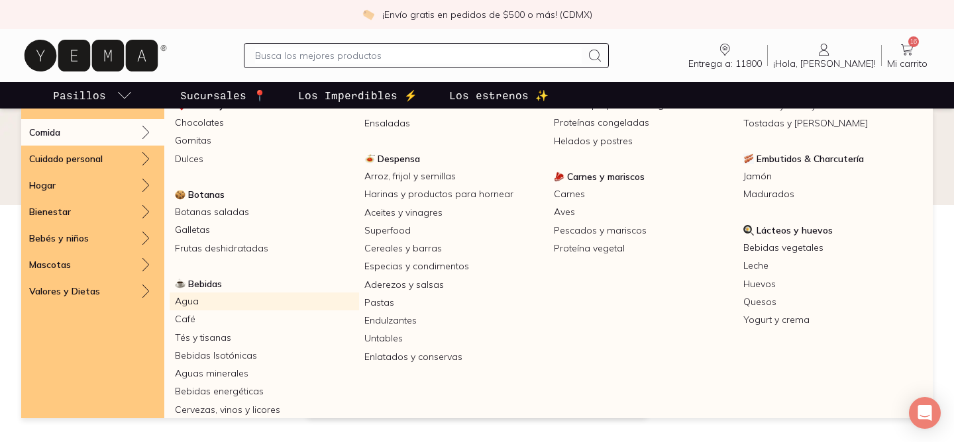
scroll to position [103, 0]
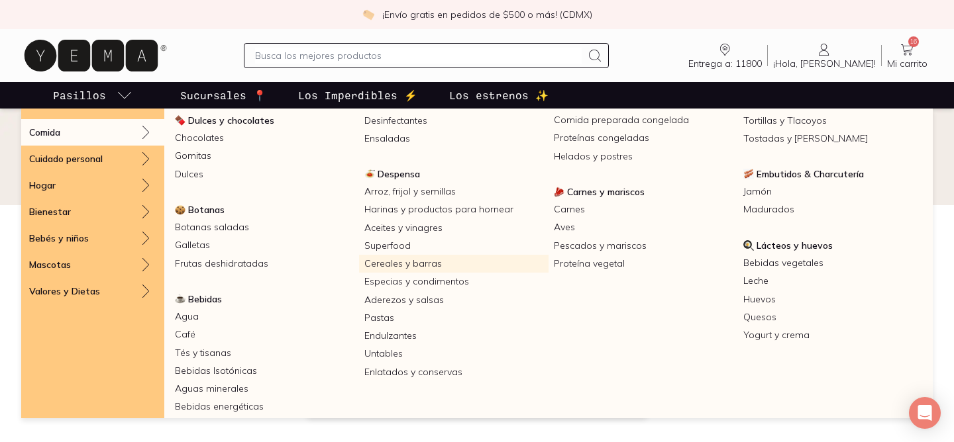
click at [457, 267] on link "Cereales y barras" at bounding box center [453, 264] width 189 height 18
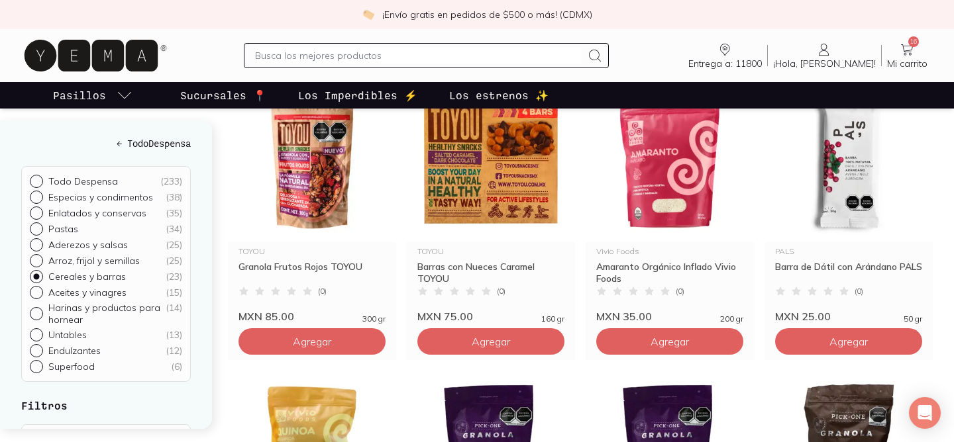
scroll to position [776, 0]
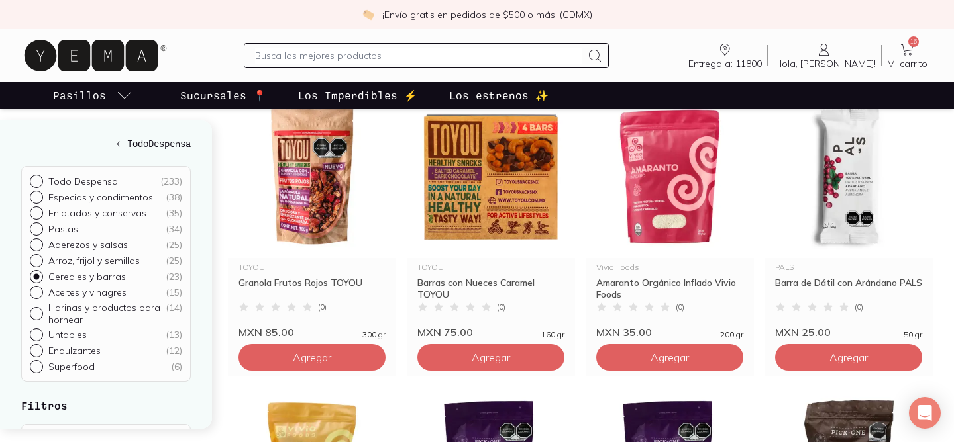
click at [375, 54] on input "text" at bounding box center [418, 56] width 326 height 16
type input "pals"
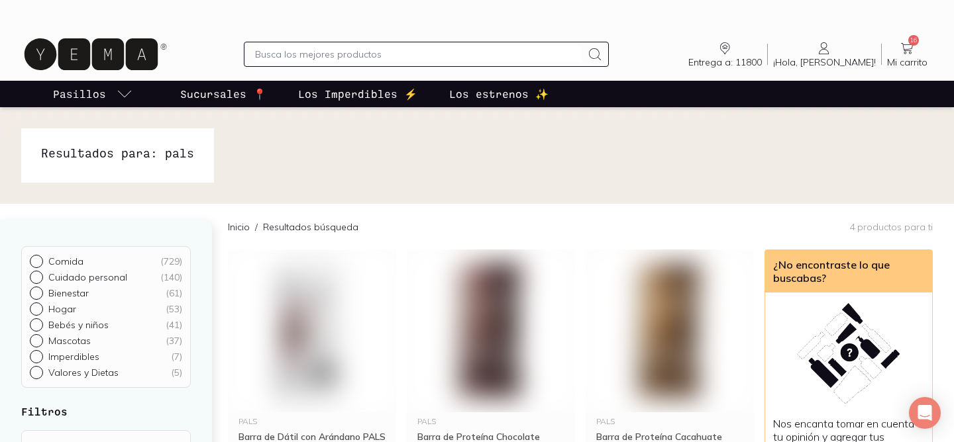
click at [415, 55] on input "text" at bounding box center [418, 54] width 326 height 16
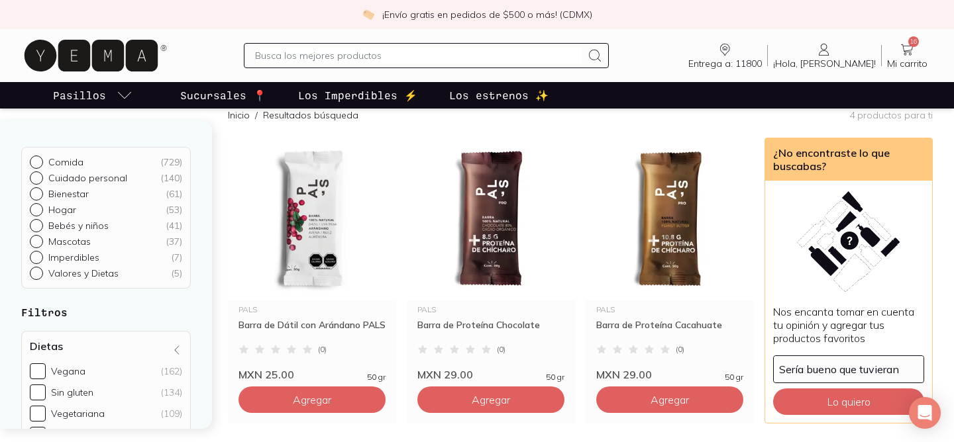
scroll to position [119, 0]
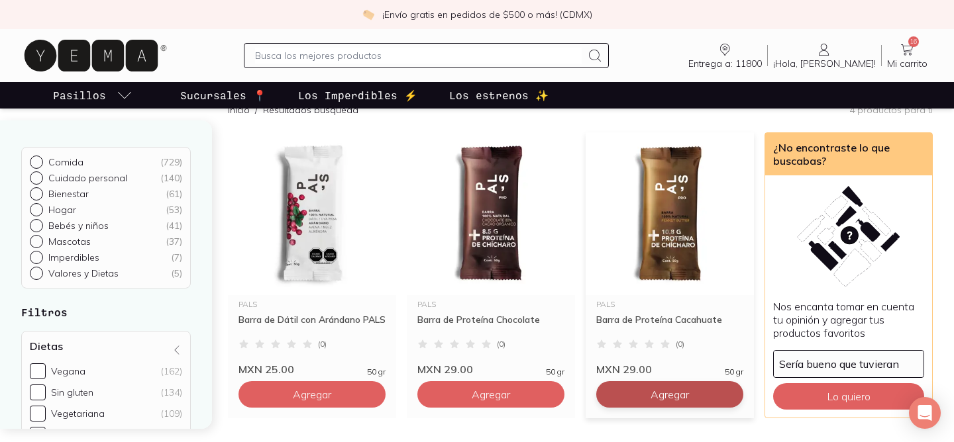
click at [386, 404] on button "Agregar" at bounding box center [311, 395] width 147 height 26
click at [728, 396] on icon at bounding box center [729, 394] width 11 height 11
type input "2"
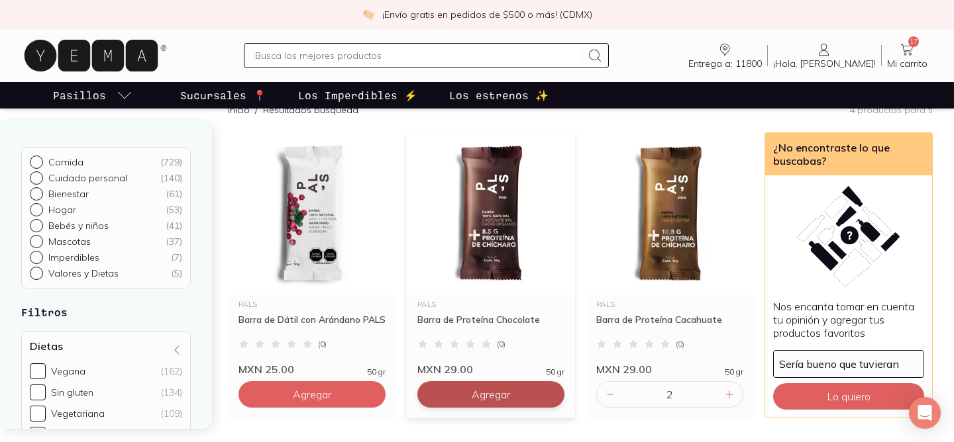
click at [386, 402] on button "Agregar" at bounding box center [311, 395] width 147 height 26
click at [552, 389] on div at bounding box center [550, 395] width 16 height 16
type input "2"
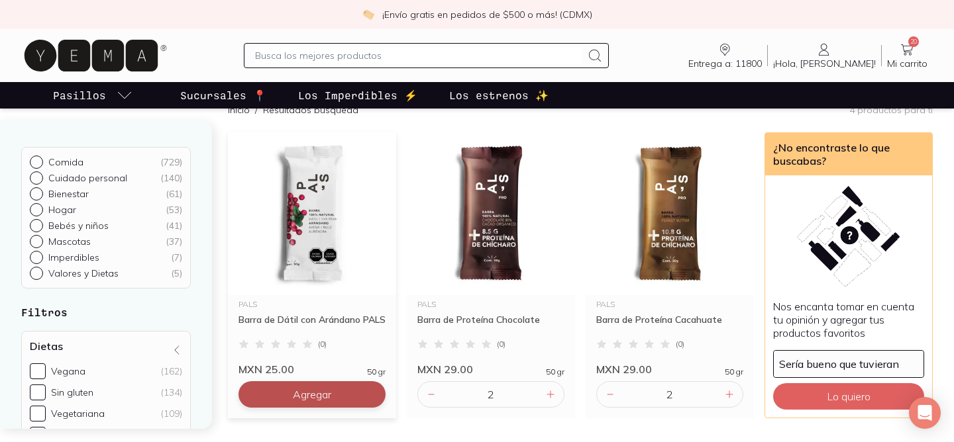
click at [293, 394] on span "Agregar" at bounding box center [312, 394] width 38 height 13
click at [376, 396] on icon at bounding box center [371, 394] width 11 height 11
type input "2"
click at [407, 52] on input "text" at bounding box center [418, 56] width 326 height 16
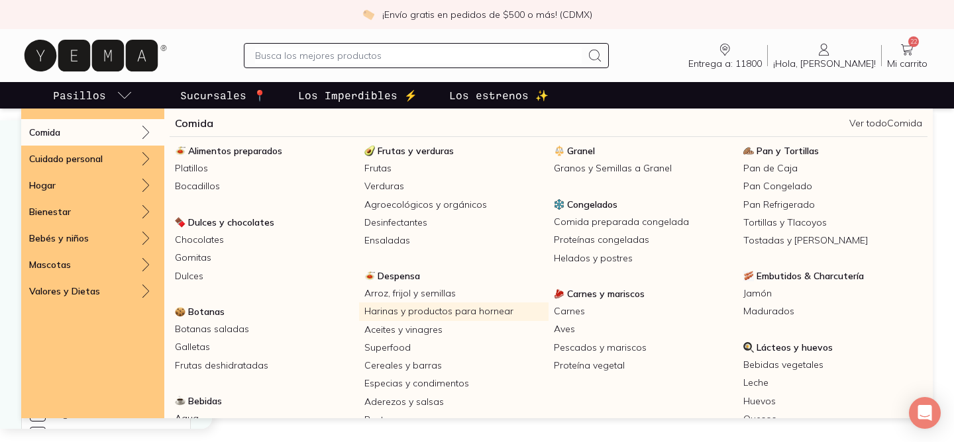
scroll to position [0, 0]
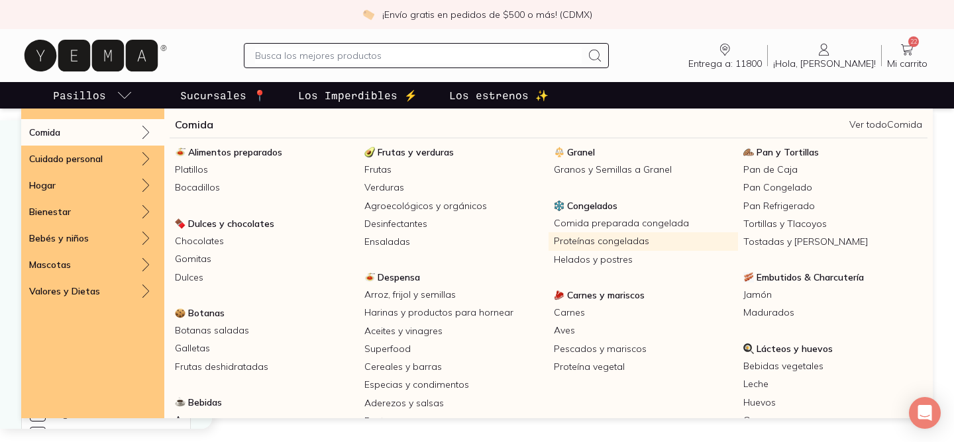
click at [616, 242] on link "Proteínas congeladas" at bounding box center [642, 241] width 189 height 18
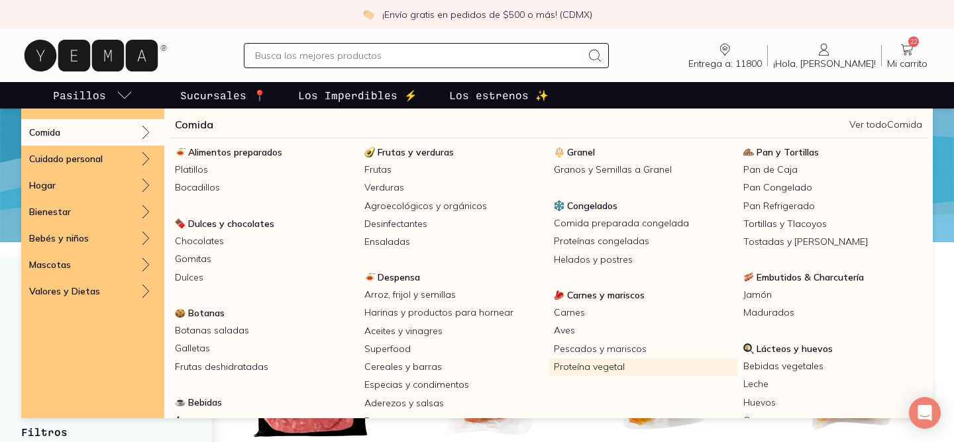
click at [613, 363] on link "Proteína vegetal" at bounding box center [642, 367] width 189 height 18
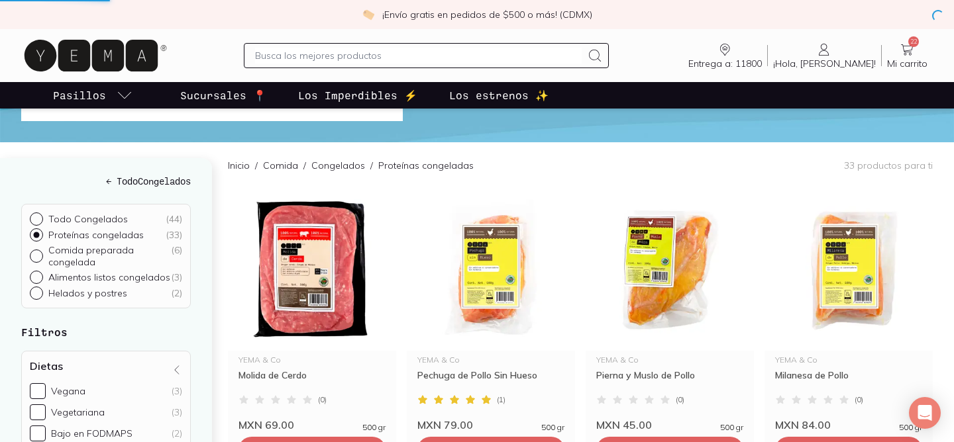
scroll to position [111, 0]
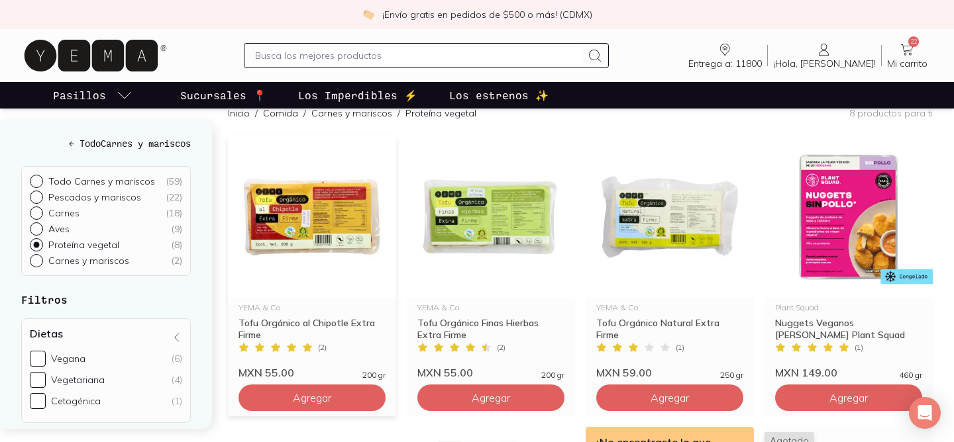
scroll to position [179, 0]
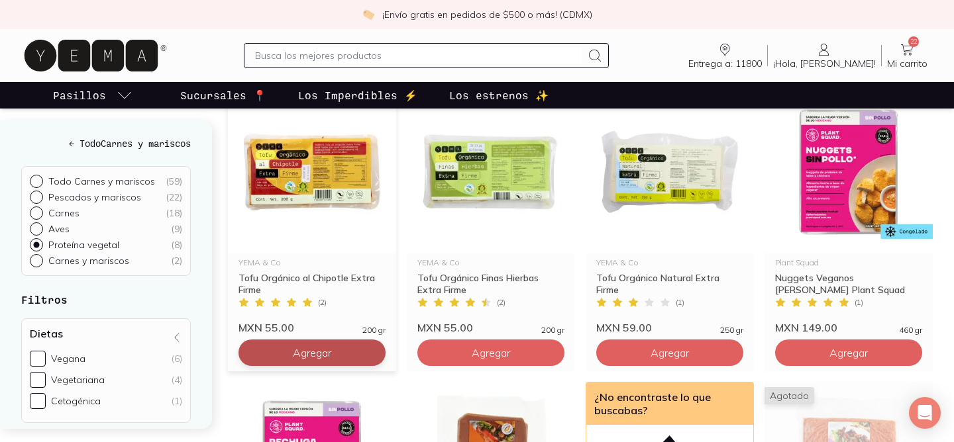
click at [323, 361] on button "Agregar" at bounding box center [311, 353] width 147 height 26
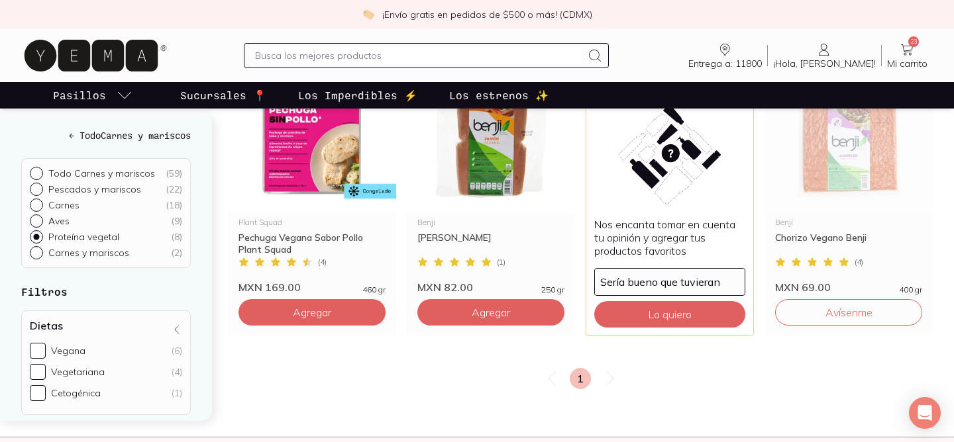
scroll to position [505, 0]
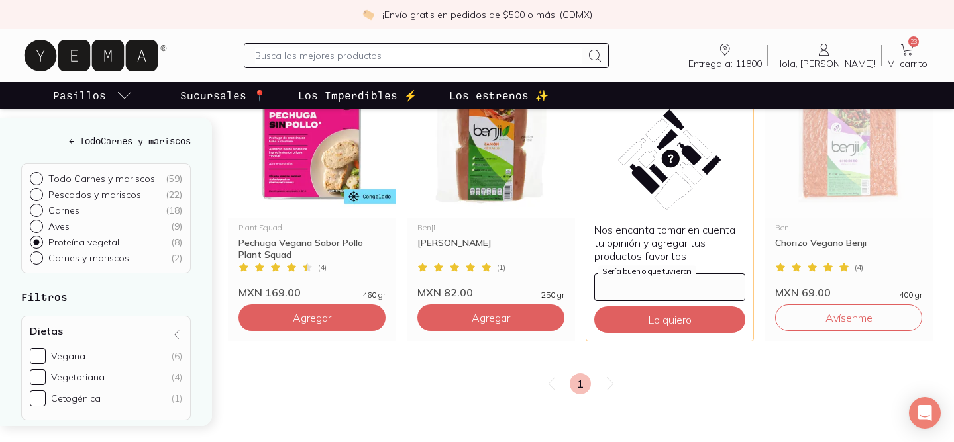
click at [717, 297] on input "Sería bueno que tuvieran" at bounding box center [670, 287] width 150 height 26
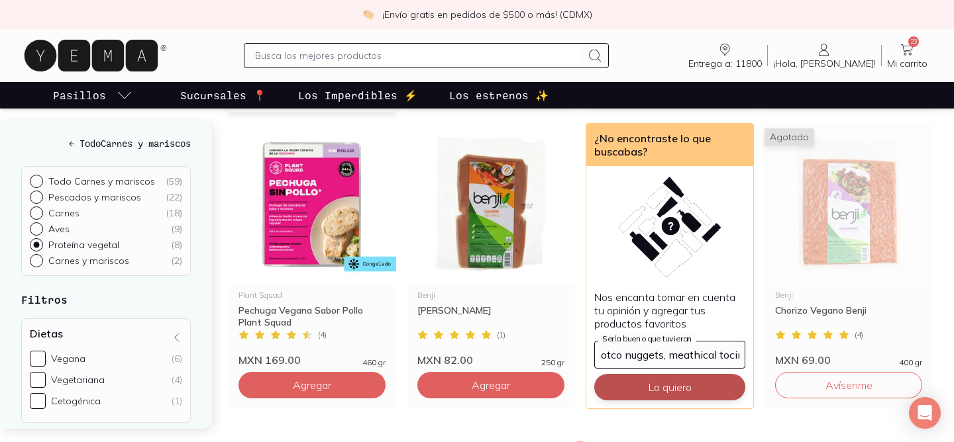
scroll to position [0, 12]
type input "notco nuggets, meathical tocino"
click at [664, 384] on button "Lo quiero" at bounding box center [669, 387] width 151 height 26
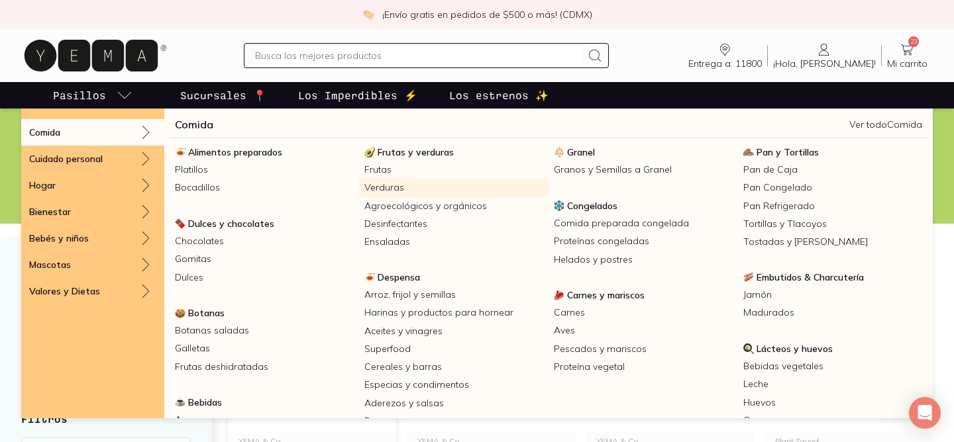
click at [391, 183] on link "Verduras" at bounding box center [453, 188] width 189 height 18
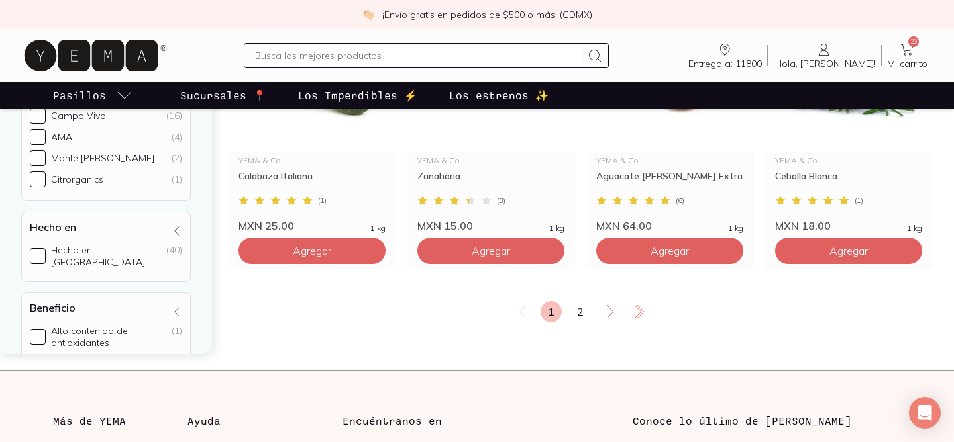
scroll to position [2334, 0]
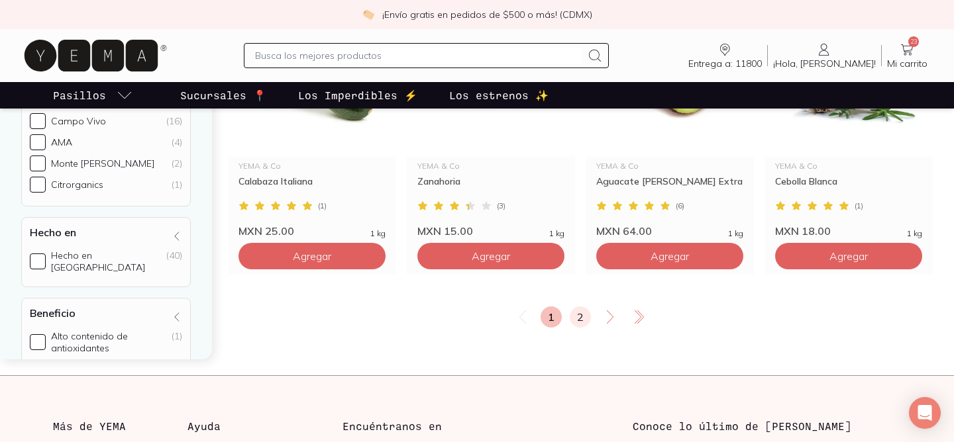
click at [576, 327] on link "2" at bounding box center [580, 317] width 21 height 21
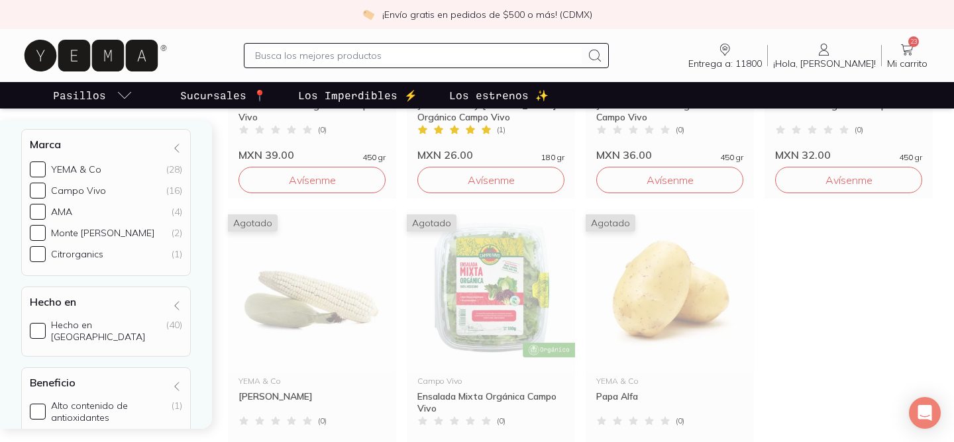
scroll to position [1272, 0]
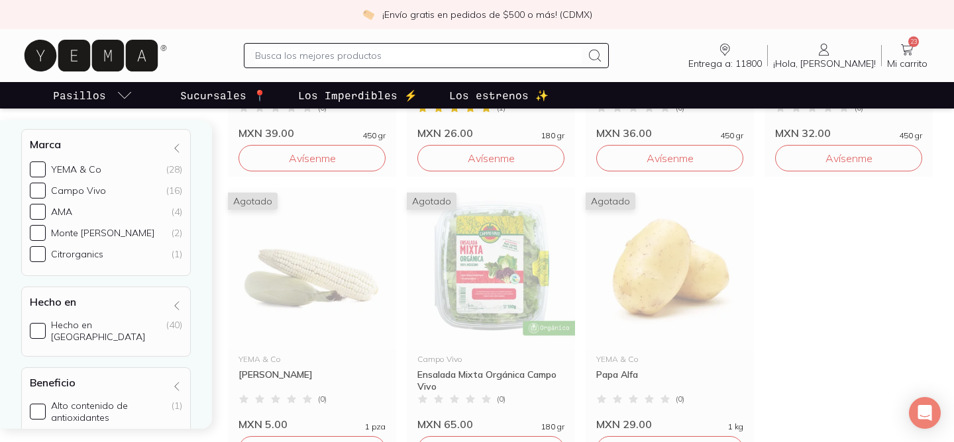
click at [902, 55] on icon at bounding box center [907, 50] width 16 height 16
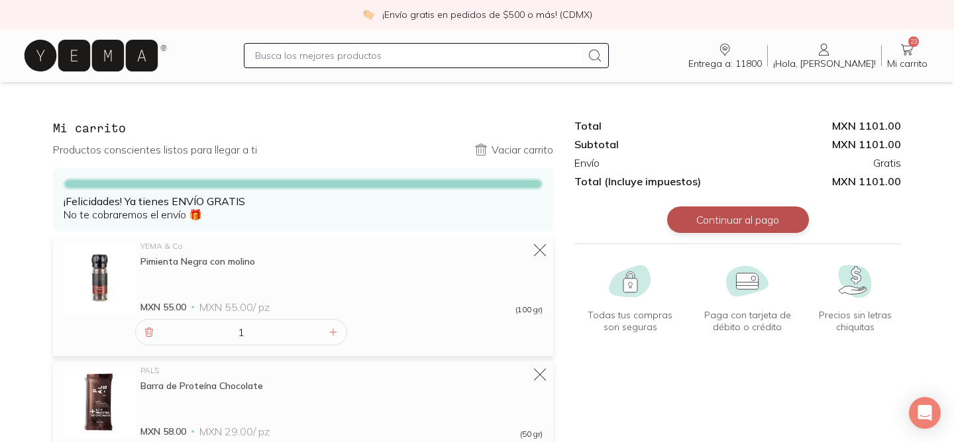
click at [719, 213] on button "Continuar al pago" at bounding box center [738, 220] width 142 height 26
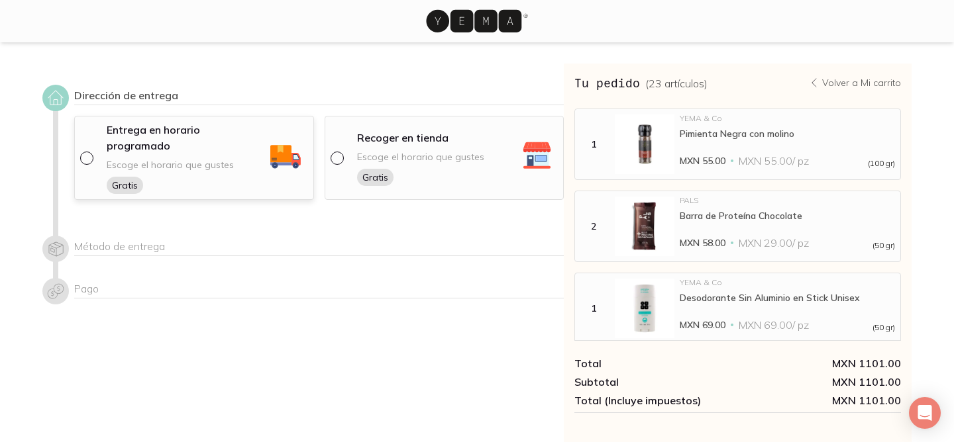
click at [238, 154] on div "Entrega en horario programado Escoge el horario que gustes Gratis" at bounding box center [186, 158] width 159 height 72
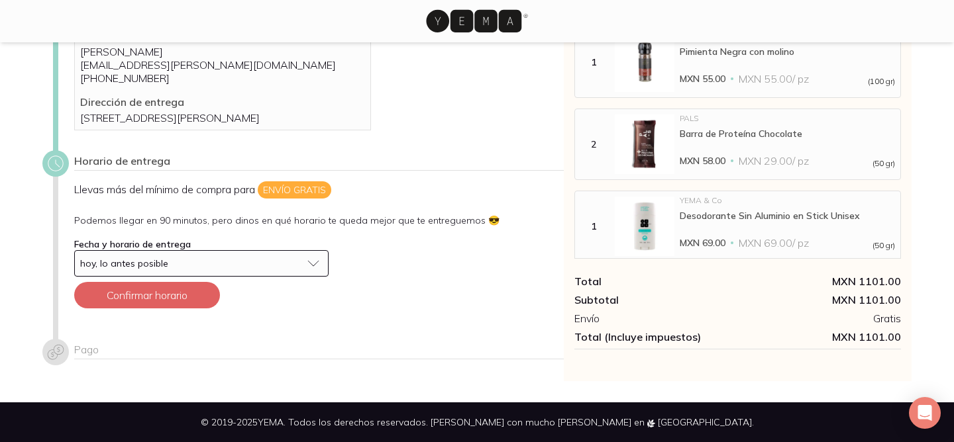
scroll to position [106, 0]
click at [159, 269] on span "hoy, lo antes posible" at bounding box center [124, 264] width 88 height 12
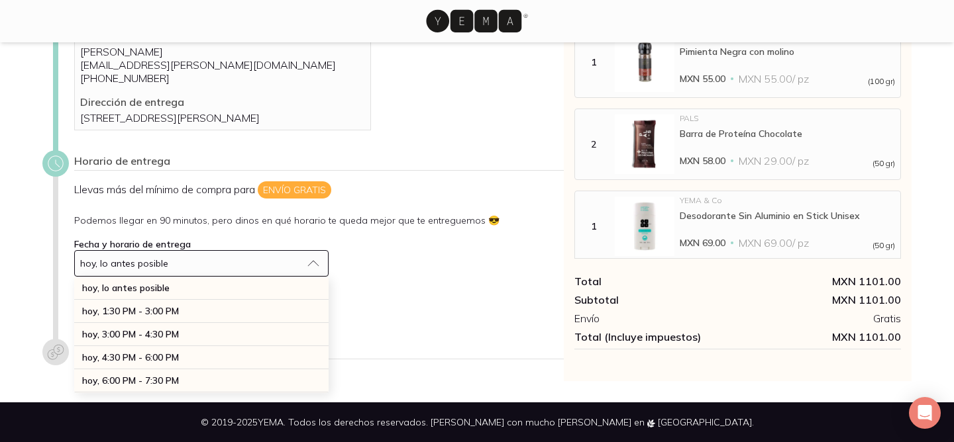
click at [30, 280] on div "Dirección de entrega Editar Contacto Camila Pavon camila.k.pavon@gmail.com +1 3…" at bounding box center [476, 176] width 911 height 411
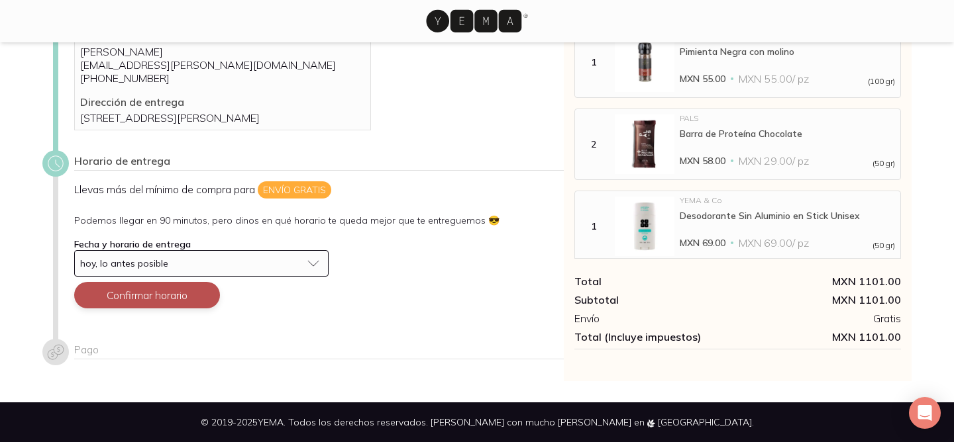
click at [166, 295] on button "Confirmar horario" at bounding box center [147, 295] width 146 height 26
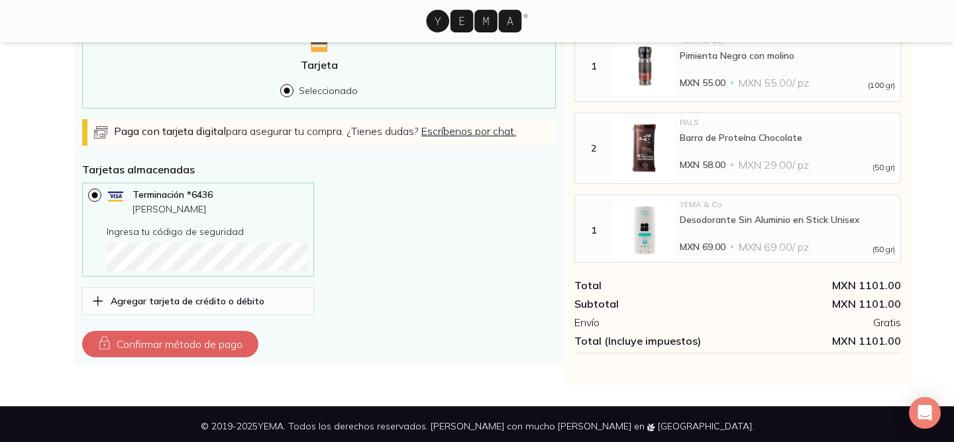
scroll to position [429, 0]
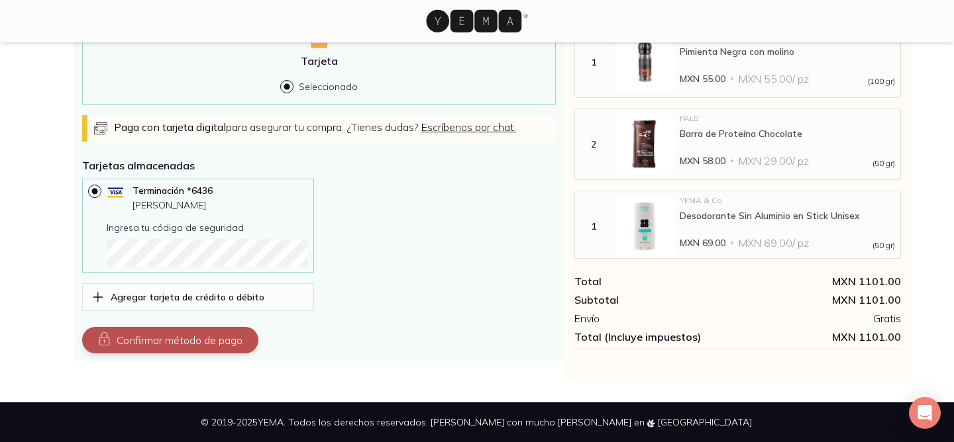
click at [187, 345] on button "Confirmar método de pago" at bounding box center [170, 340] width 176 height 26
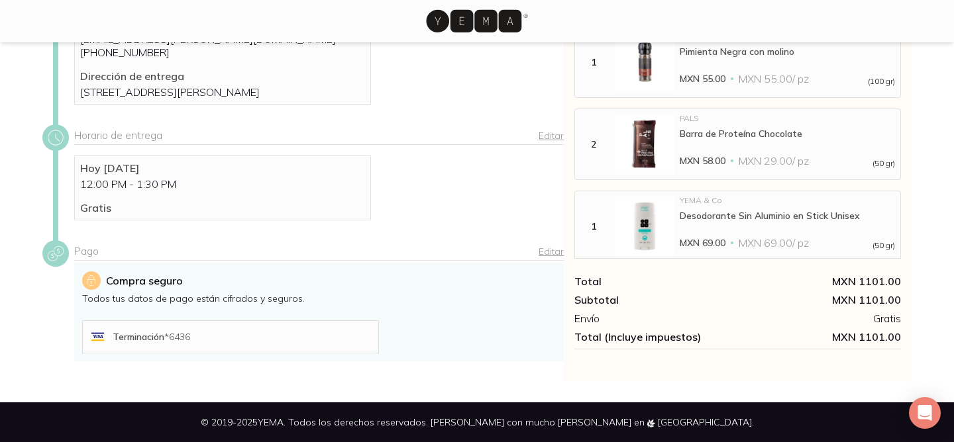
scroll to position [278, 0]
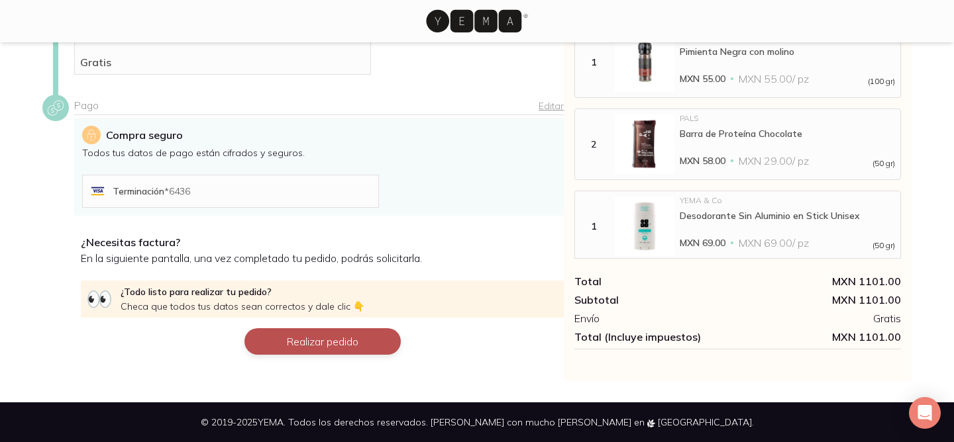
click at [324, 344] on button "Realizar pedido" at bounding box center [322, 342] width 156 height 26
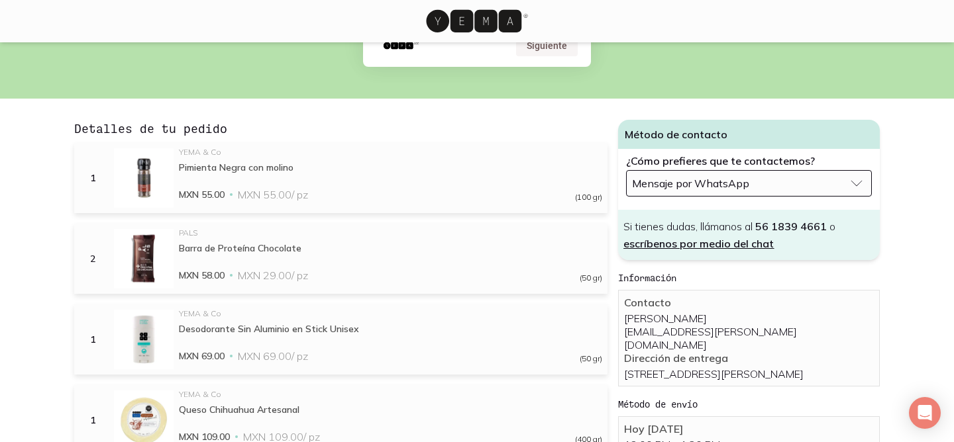
scroll to position [264, 0]
click at [712, 176] on span "Mensaje por WhatsApp" at bounding box center [690, 182] width 117 height 13
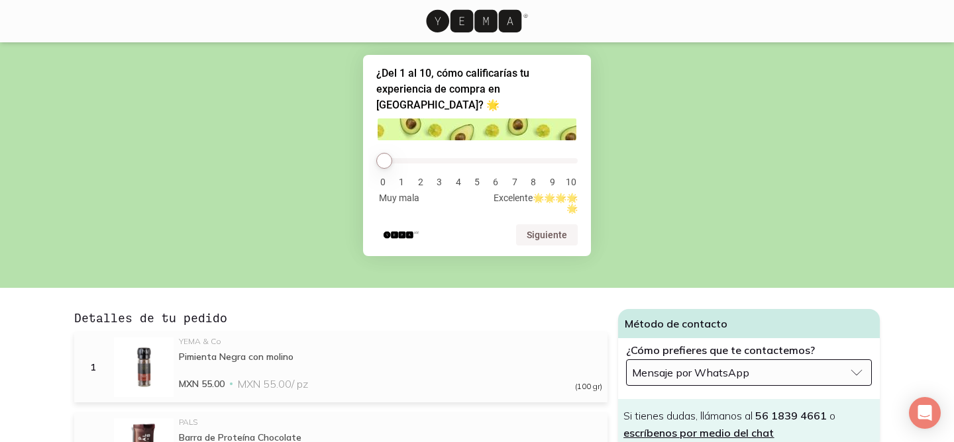
scroll to position [0, 0]
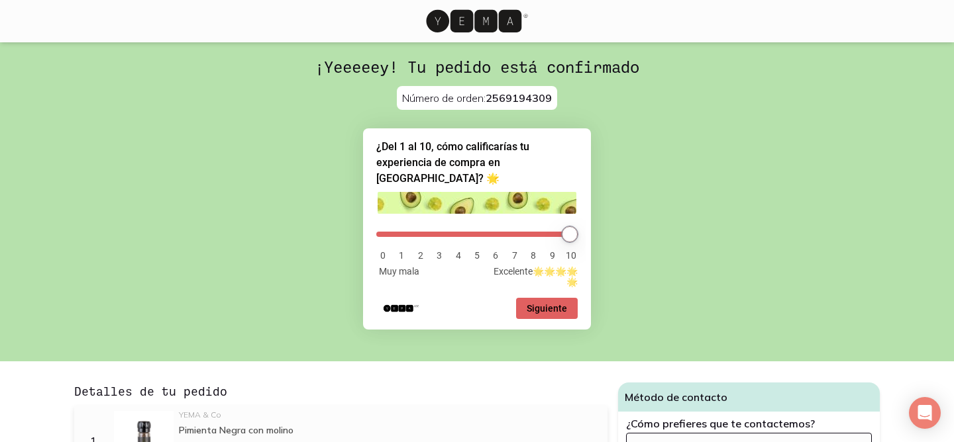
drag, startPoint x: 385, startPoint y: 219, endPoint x: 589, endPoint y: 223, distance: 204.1
type input "10"
click at [578, 232] on input "range" at bounding box center [476, 234] width 201 height 5
click at [560, 298] on button "Siguiente" at bounding box center [547, 308] width 62 height 21
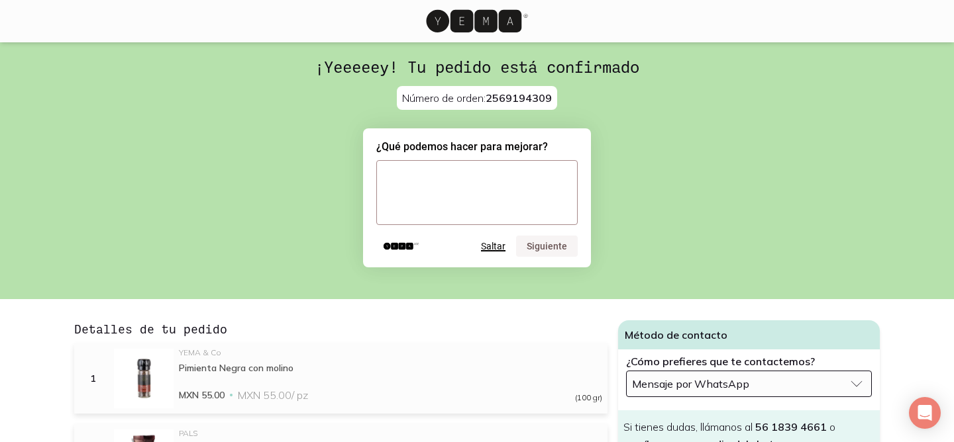
click at [491, 246] on button "Saltar" at bounding box center [493, 246] width 25 height 11
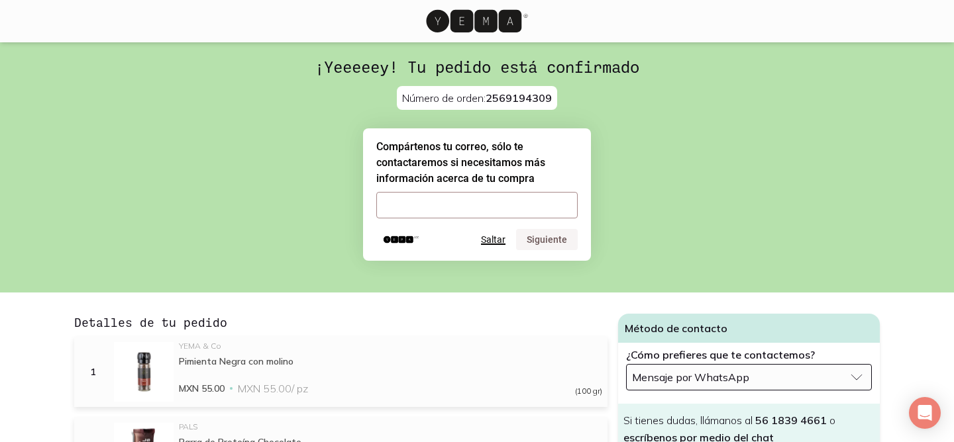
click at [487, 238] on button "Saltar" at bounding box center [493, 239] width 25 height 11
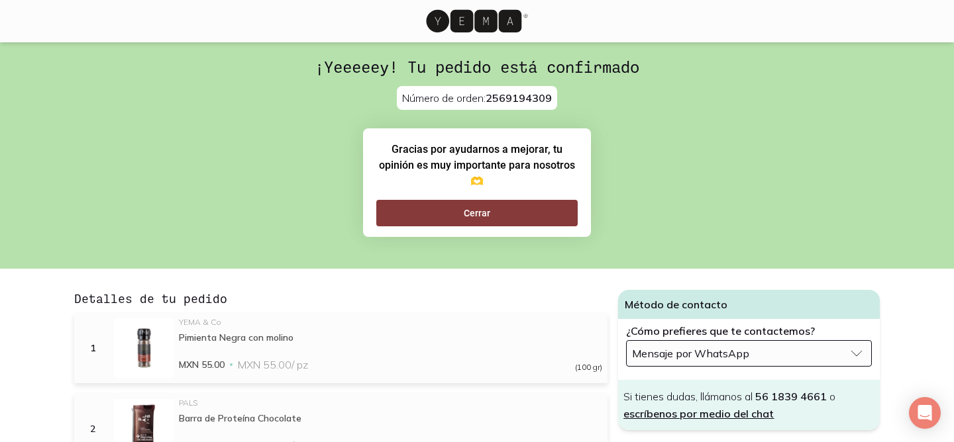
click at [487, 213] on button "Cerrar" at bounding box center [476, 213] width 201 height 26
